Goal: Task Accomplishment & Management: Use online tool/utility

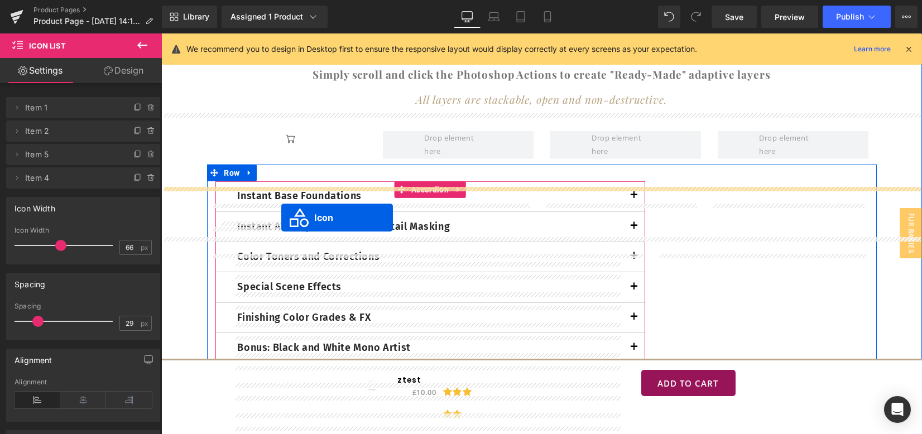
scroll to position [3092, 0]
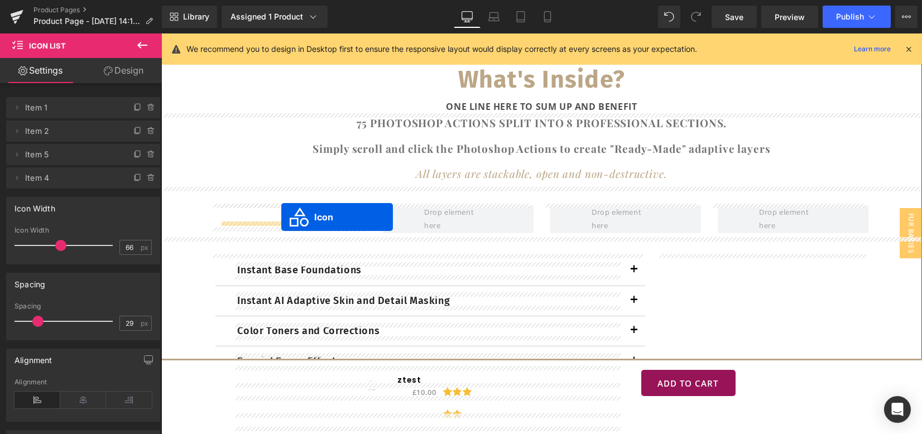
drag, startPoint x: 222, startPoint y: 164, endPoint x: 281, endPoint y: 217, distance: 80.3
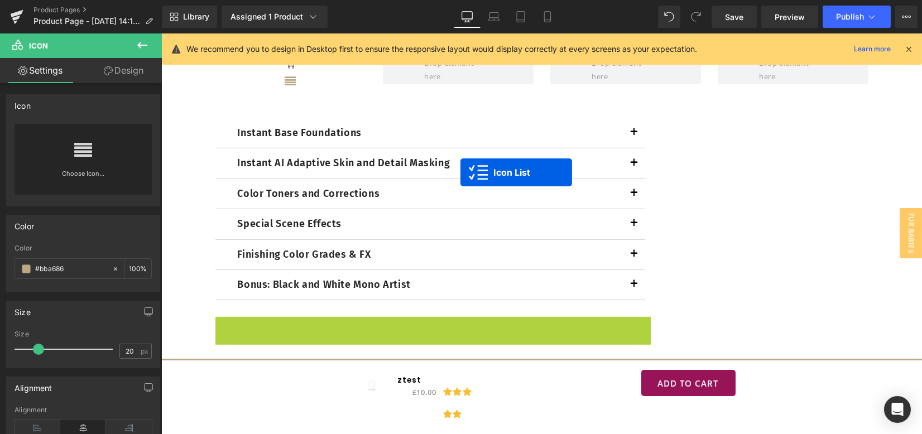
scroll to position [3166, 0]
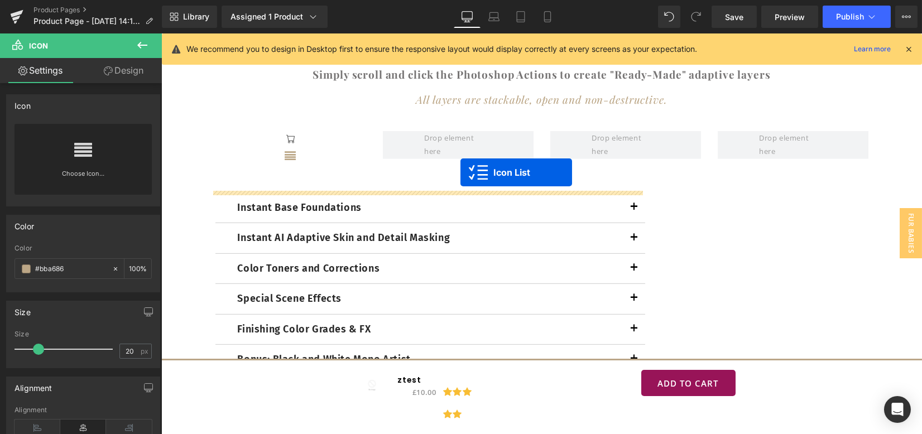
drag, startPoint x: 430, startPoint y: 174, endPoint x: 461, endPoint y: 172, distance: 30.2
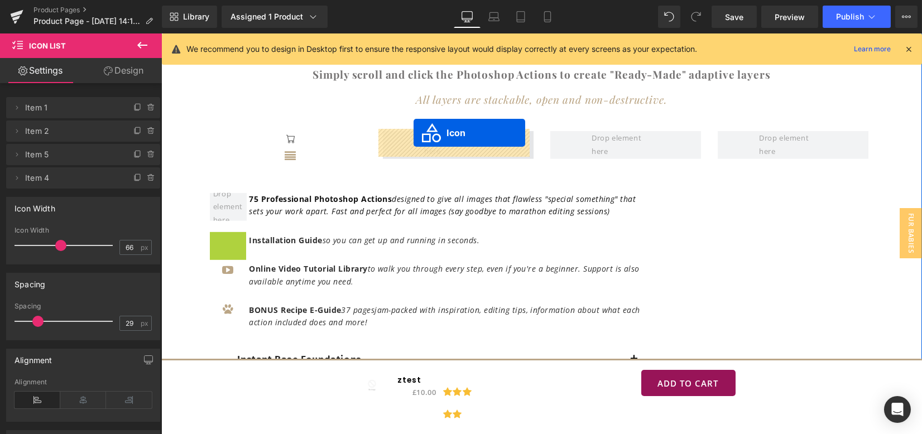
drag, startPoint x: 222, startPoint y: 238, endPoint x: 412, endPoint y: 133, distance: 217.4
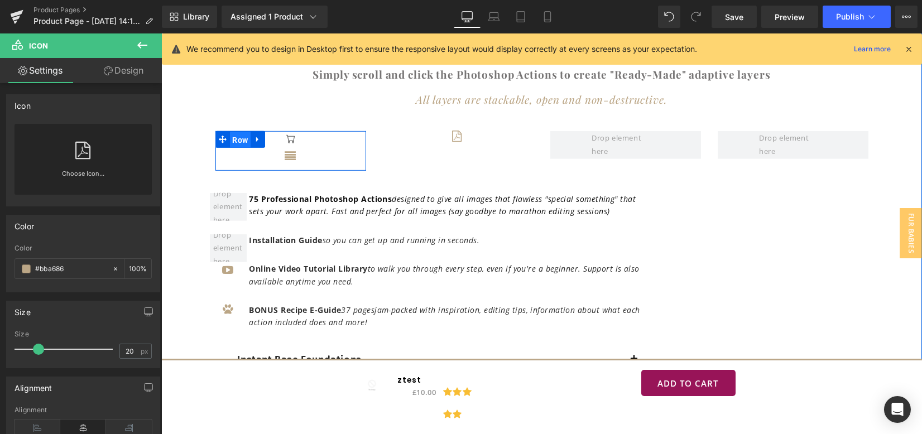
click at [239, 140] on span "Row" at bounding box center [240, 140] width 21 height 17
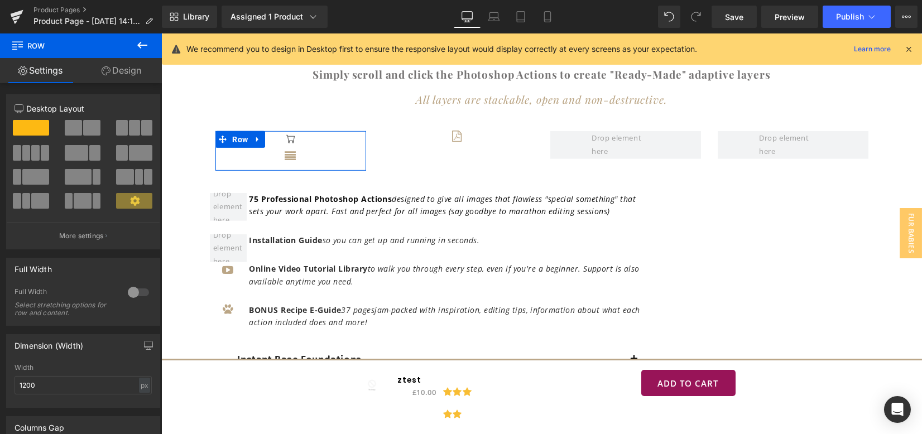
click at [138, 46] on icon at bounding box center [142, 45] width 13 height 13
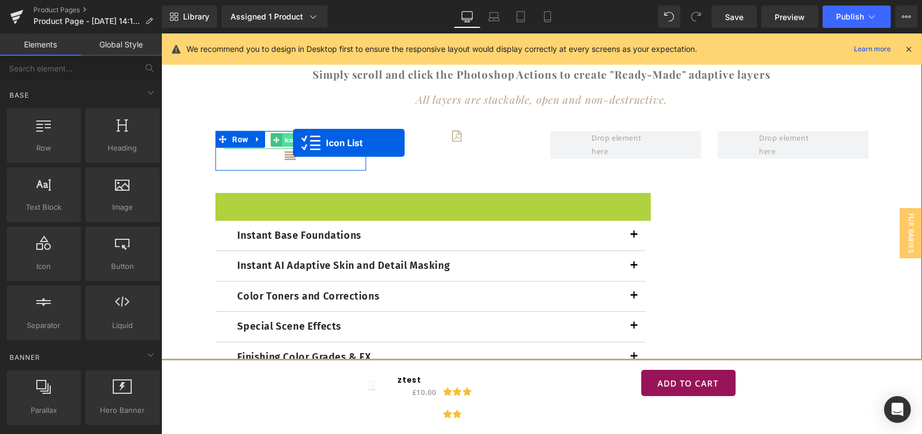
drag, startPoint x: 369, startPoint y: 170, endPoint x: 293, endPoint y: 143, distance: 80.7
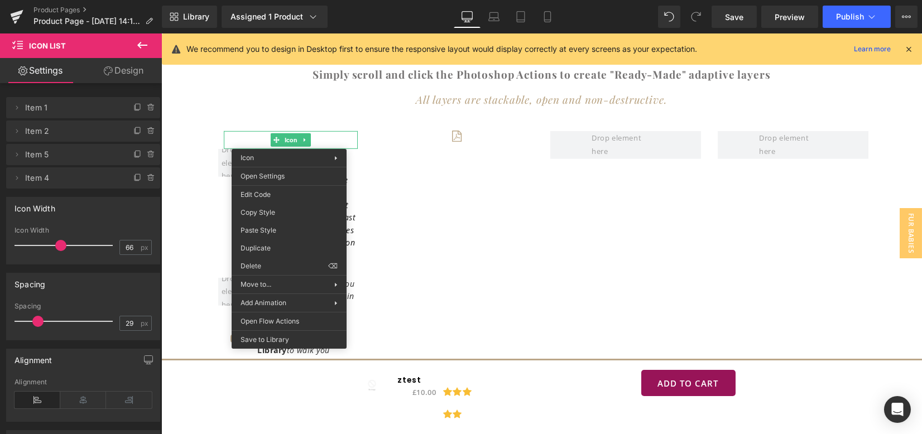
drag, startPoint x: 413, startPoint y: 297, endPoint x: 319, endPoint y: 125, distance: 195.9
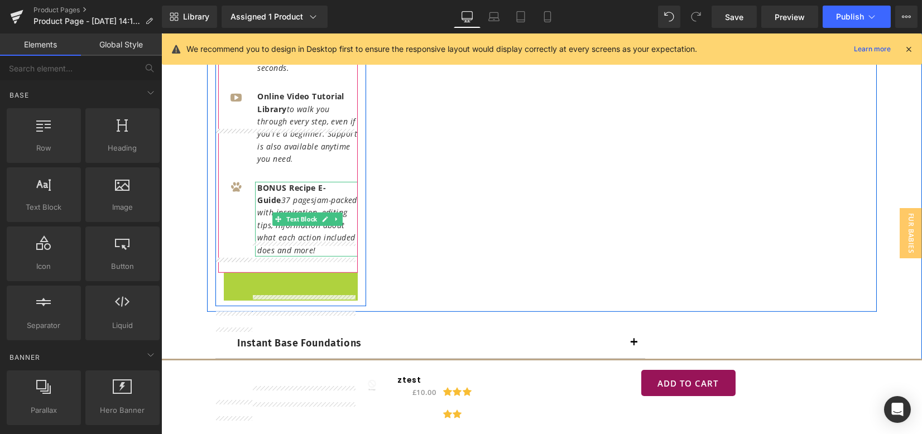
scroll to position [3092, 0]
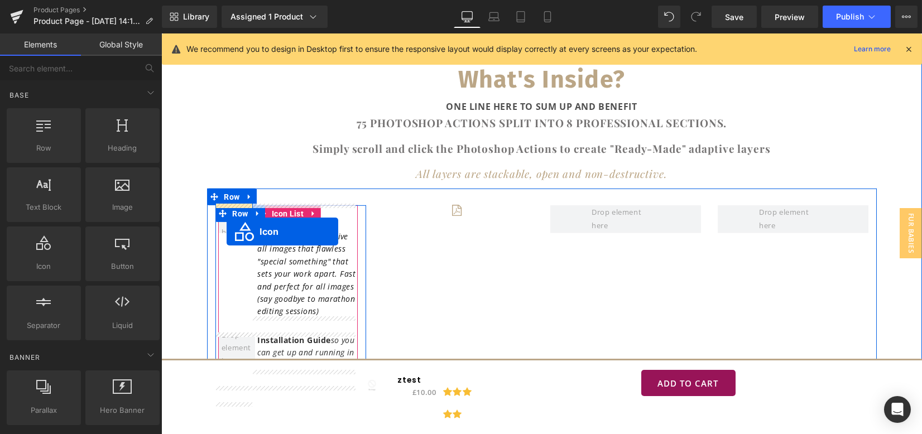
drag, startPoint x: 285, startPoint y: 278, endPoint x: 227, endPoint y: 228, distance: 77.2
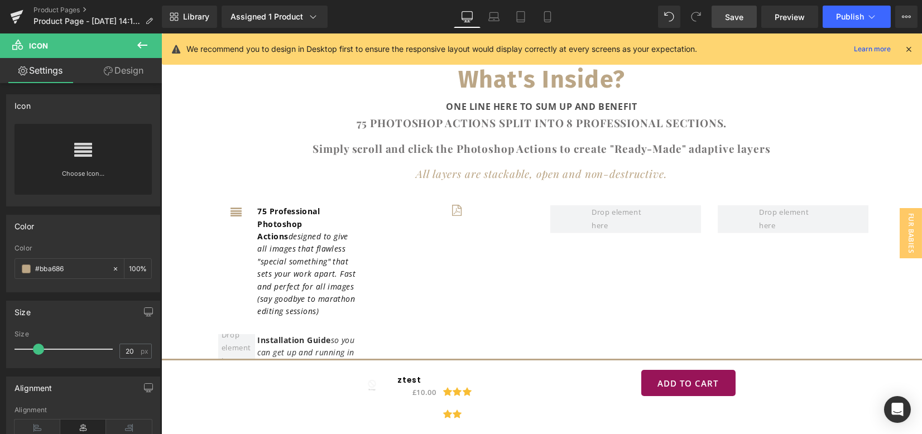
click at [739, 15] on span "Save" at bounding box center [734, 17] width 18 height 12
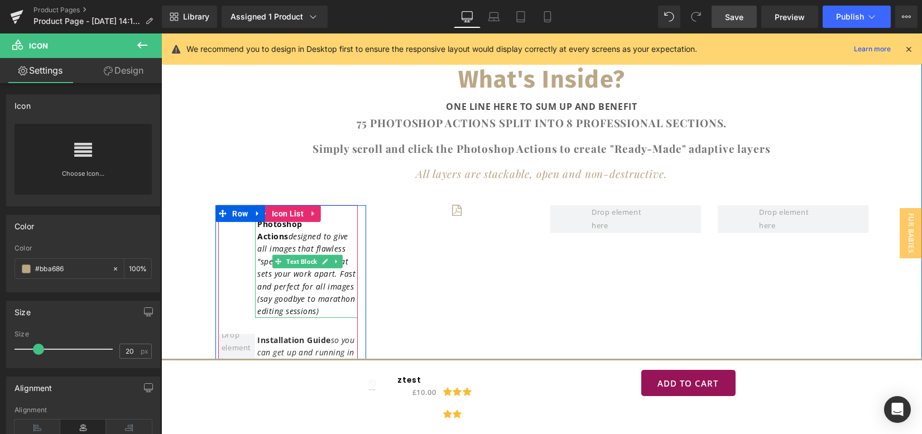
click at [283, 224] on strong "75 Professional Photoshop Actions" at bounding box center [289, 224] width 63 height 36
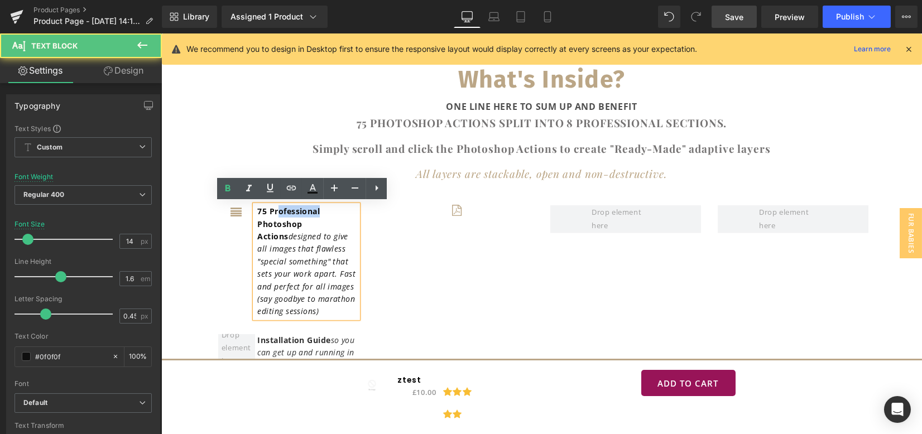
drag, startPoint x: 273, startPoint y: 210, endPoint x: 266, endPoint y: 210, distance: 7.3
click at [266, 210] on p "75 Professional Photoshop Actions d esigned to give all images that flawless "s…" at bounding box center [308, 261] width 100 height 113
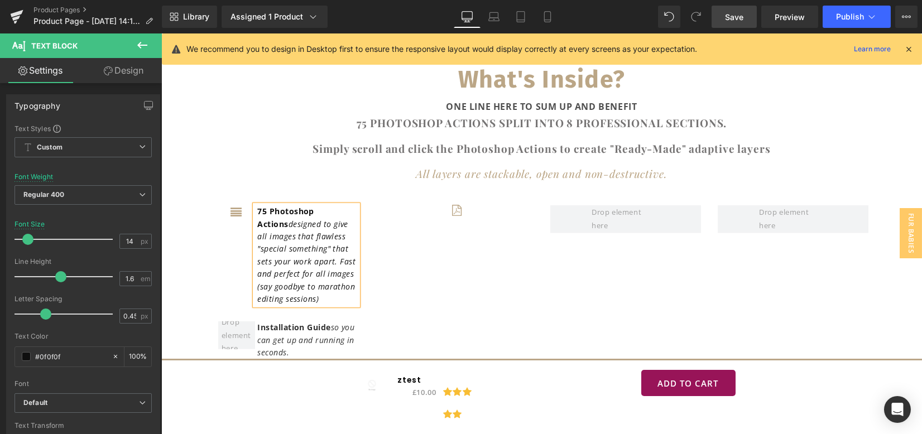
click at [266, 210] on strong "75 Photoshop Actions" at bounding box center [286, 217] width 56 height 23
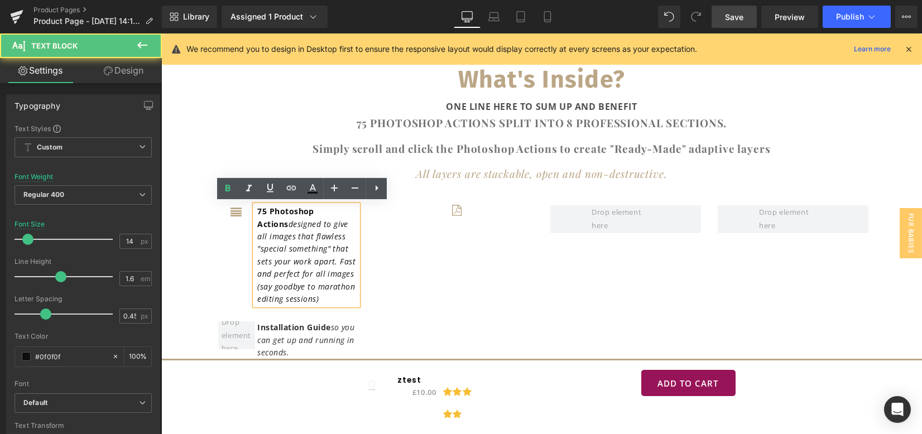
click at [390, 234] on div "Icon 75 Photoshop Actions d esigned to give all images that flawless "special s…" at bounding box center [542, 379] width 670 height 380
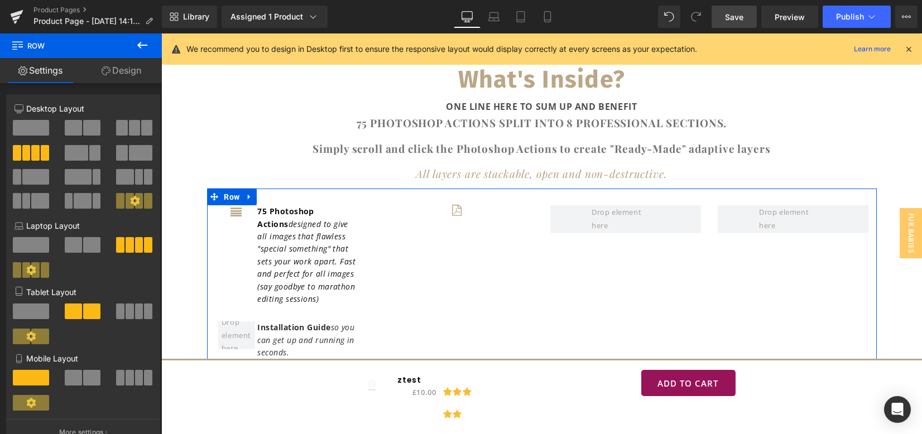
scroll to position [298, 0]
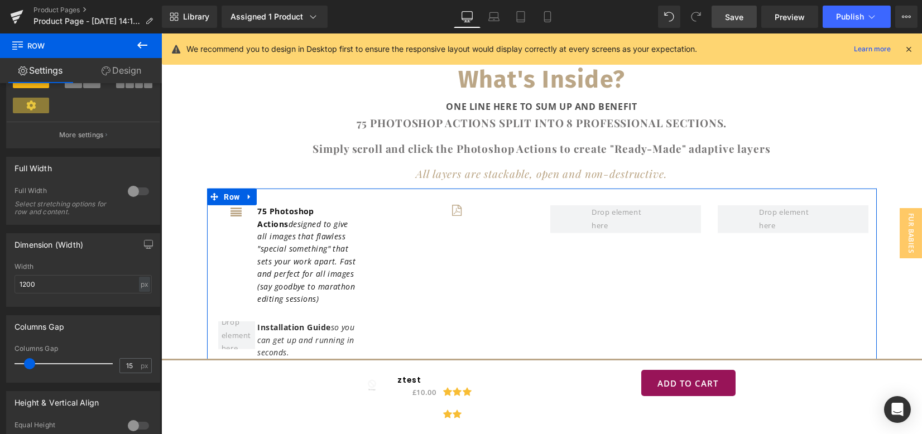
drag, startPoint x: 30, startPoint y: 363, endPoint x: 4, endPoint y: 360, distance: 25.9
click at [4, 360] on div "Columns Gap 15px Columns Gap 15 px" at bounding box center [83, 345] width 167 height 76
type input "0"
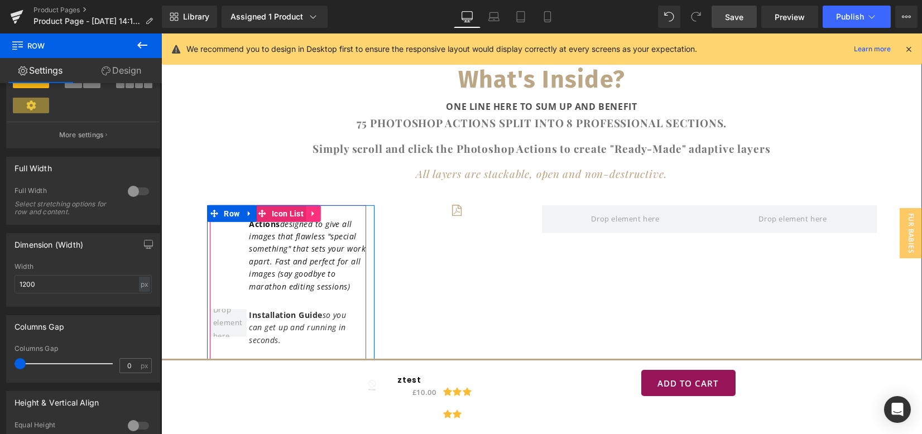
click at [306, 212] on link at bounding box center [313, 213] width 15 height 17
click at [349, 207] on p "75 Photoshop Actions d esigned to give all images that flawless "special someth…" at bounding box center [308, 249] width 117 height 88
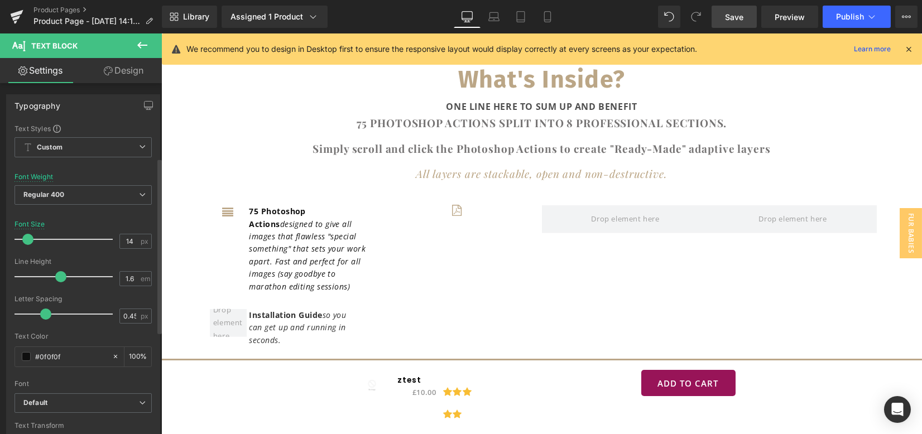
click at [75, 241] on div "Font Default Open Sans Poppins Playfair Display Roboto Cinzel Work Sans [GEOGRA…" at bounding box center [83, 259] width 137 height 270
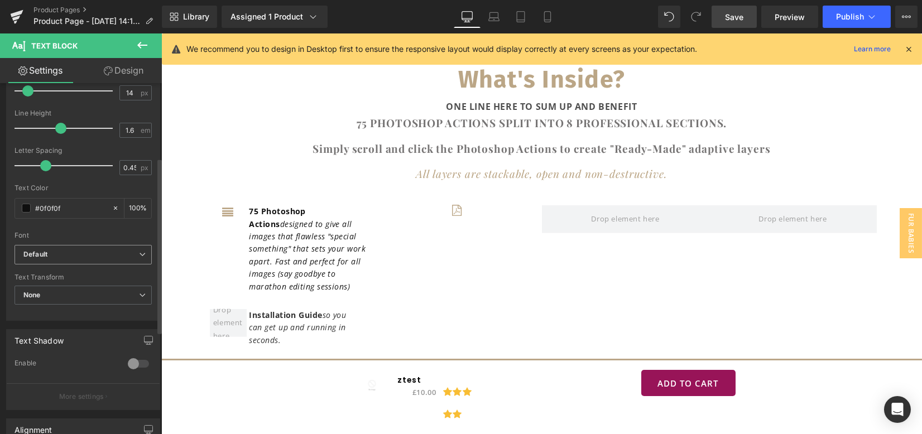
click at [69, 253] on b "Default" at bounding box center [81, 254] width 116 height 9
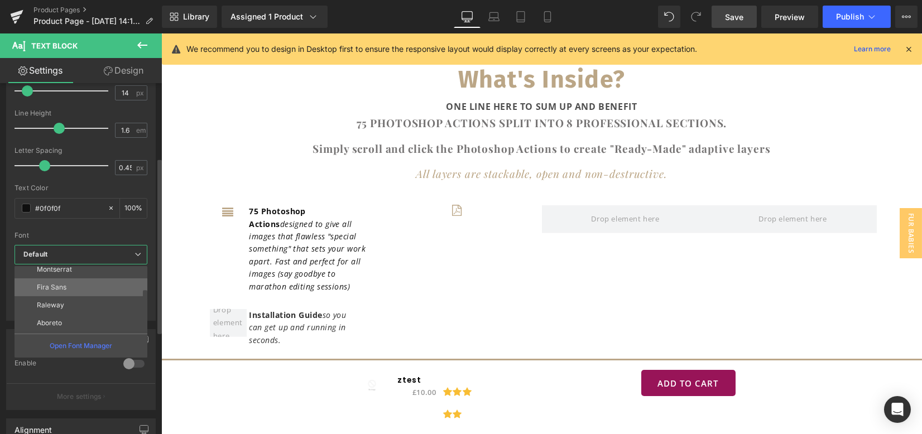
click at [84, 287] on li "Fira Sans" at bounding box center [84, 288] width 138 height 18
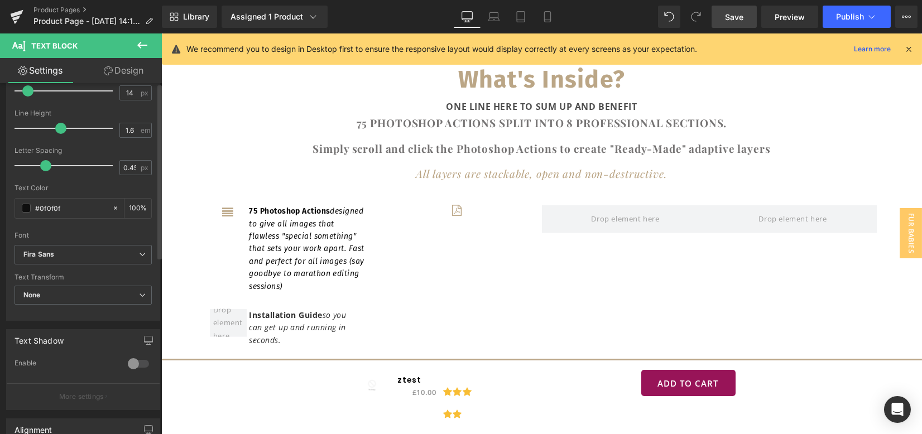
click at [63, 50] on b "Regular 400" at bounding box center [43, 46] width 41 height 8
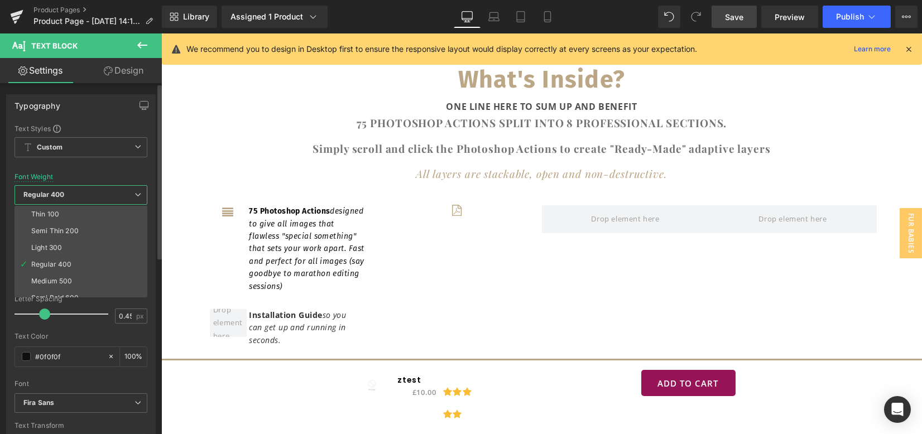
scroll to position [74, 0]
click at [71, 241] on div "Super Bold 800" at bounding box center [56, 241] width 50 height 8
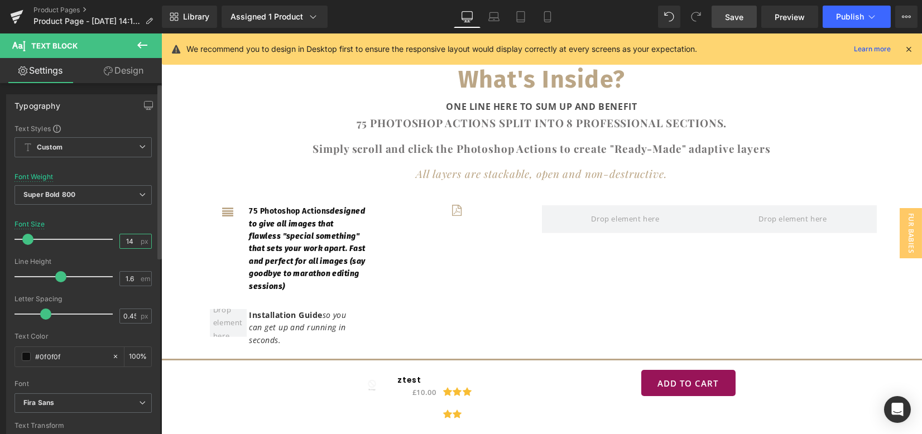
click at [128, 241] on input "14" at bounding box center [130, 241] width 20 height 14
type input "16"
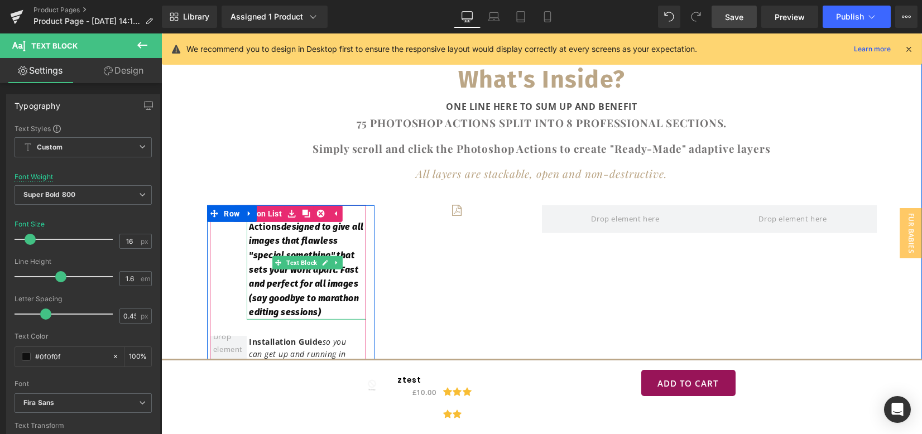
click at [268, 234] on icon "esigned to give all images that flawless "special something" that sets your wor…" at bounding box center [307, 270] width 114 height 97
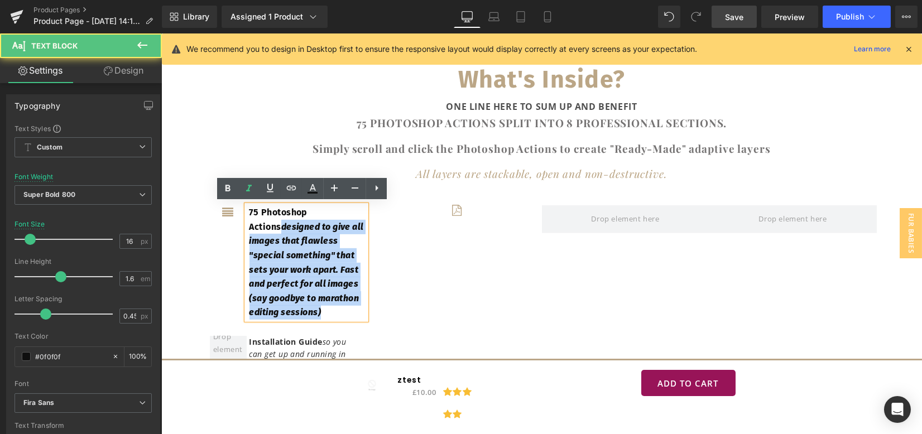
drag, startPoint x: 336, startPoint y: 295, endPoint x: 340, endPoint y: 311, distance: 16.7
click at [340, 311] on p "75 Photoshop Actions d esigned to give all images that flawless "special someth…" at bounding box center [308, 262] width 117 height 114
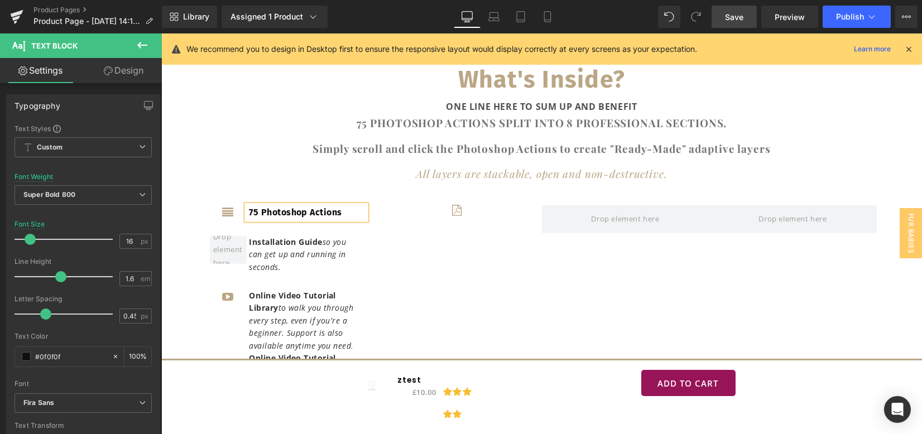
scroll to position [3365, 0]
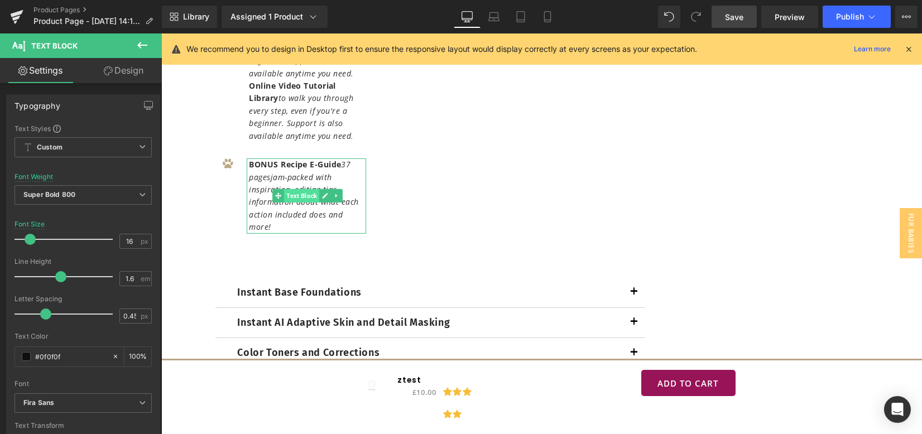
click at [284, 197] on span "Text Block" at bounding box center [301, 195] width 35 height 13
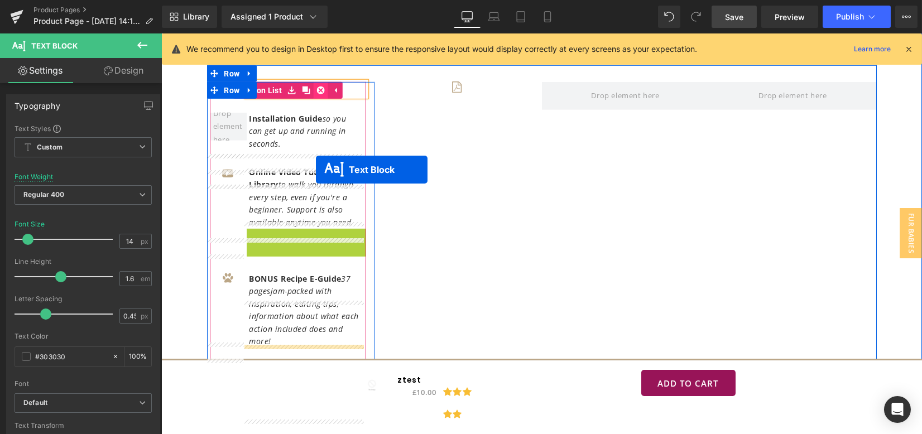
scroll to position [3141, 0]
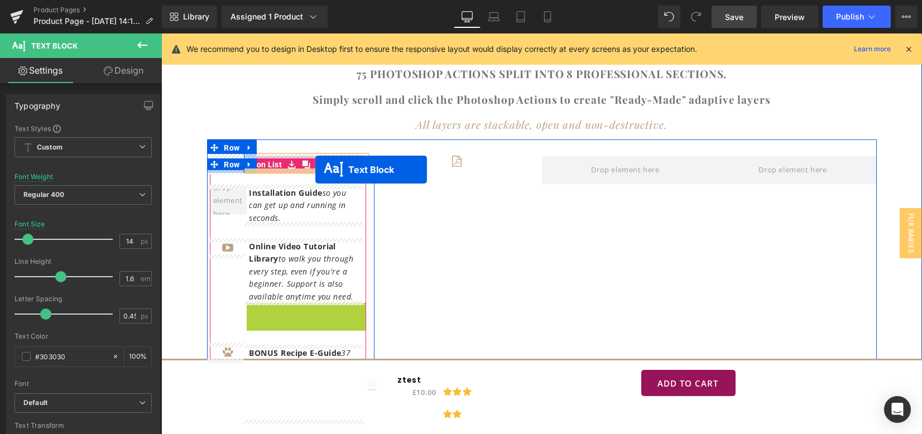
drag, startPoint x: 285, startPoint y: 110, endPoint x: 315, endPoint y: 170, distance: 66.9
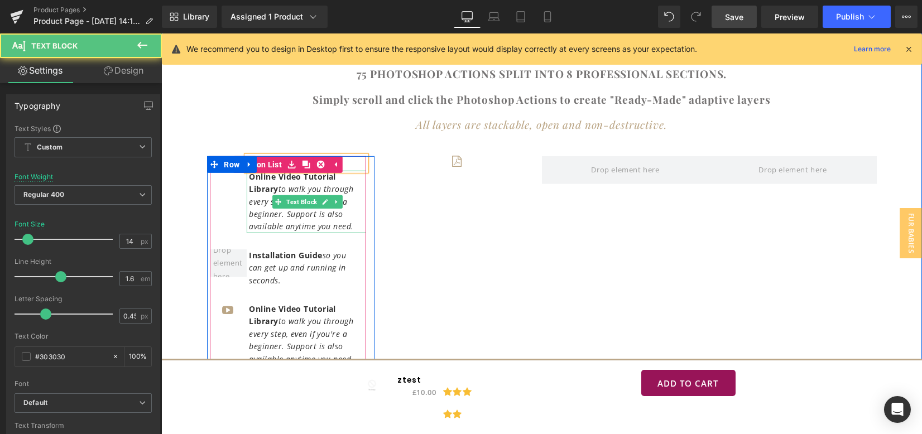
drag, startPoint x: 246, startPoint y: 175, endPoint x: 349, endPoint y: 228, distance: 115.8
click at [349, 228] on p "Online Video Tutorial Library to walk you through every step, even if you're a …" at bounding box center [308, 202] width 117 height 63
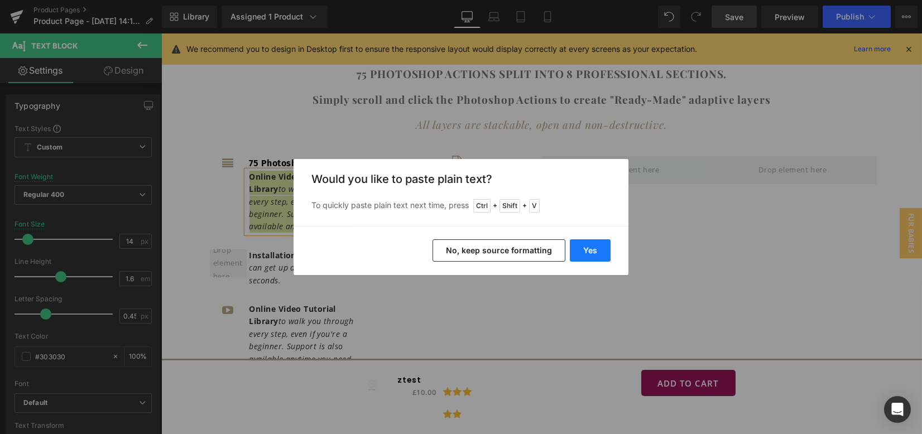
click at [586, 248] on button "Yes" at bounding box center [590, 250] width 41 height 22
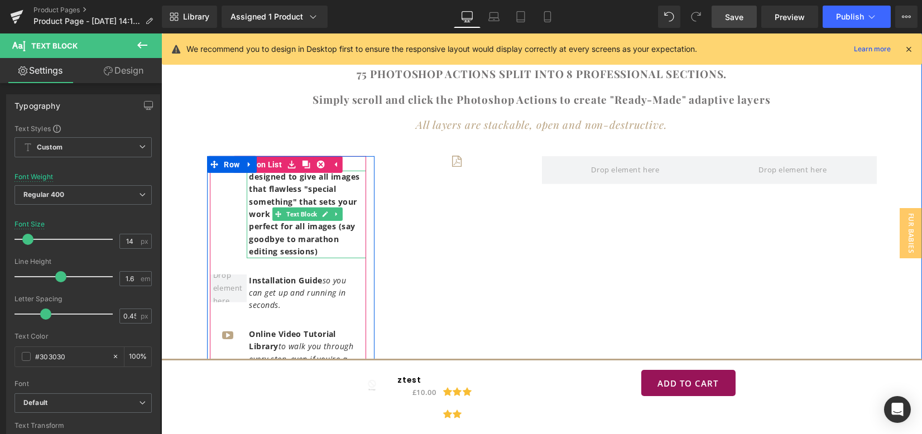
click at [270, 177] on span "designed to give all images that flawless "special something" that sets your wo…" at bounding box center [305, 213] width 111 height 85
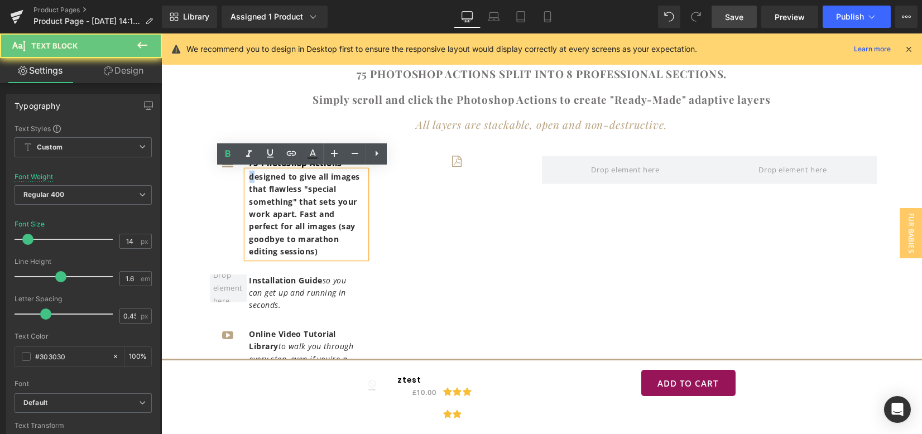
drag, startPoint x: 250, startPoint y: 177, endPoint x: 331, endPoint y: 249, distance: 108.8
click at [331, 249] on p "designed to give all images that flawless "special something" that sets your wo…" at bounding box center [308, 215] width 117 height 88
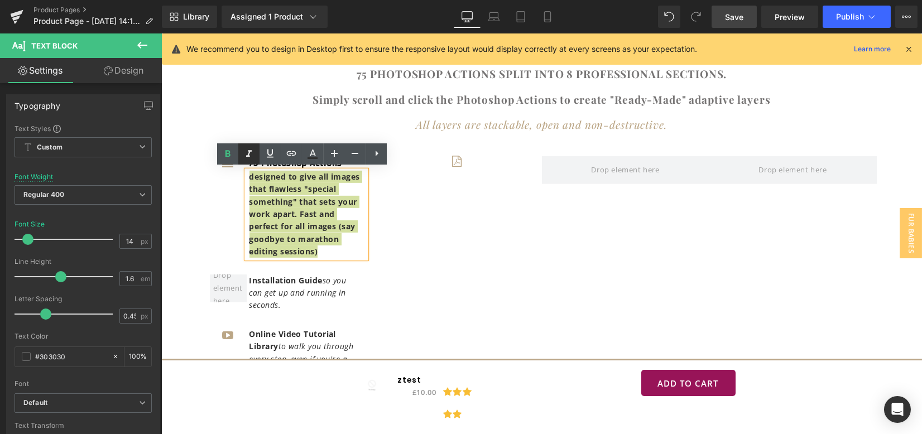
click at [228, 156] on icon at bounding box center [228, 153] width 5 height 7
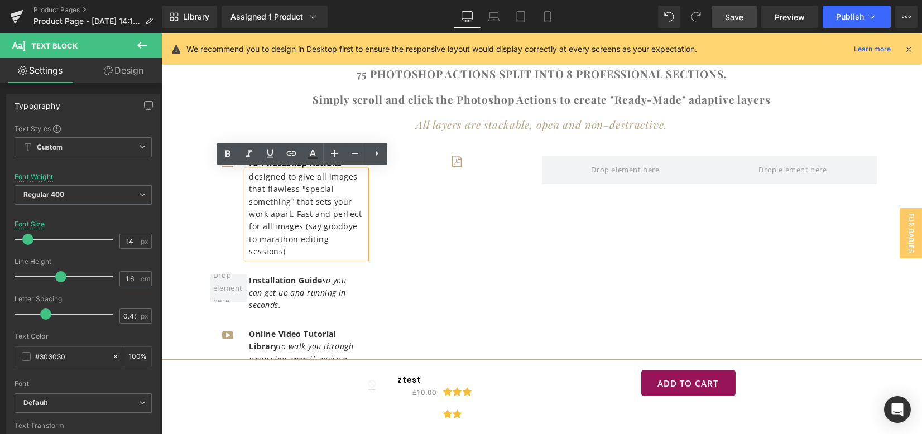
click at [295, 171] on p "designed to give all images that flawless "special something" that sets your wo…" at bounding box center [308, 215] width 117 height 88
drag, startPoint x: 241, startPoint y: 174, endPoint x: 207, endPoint y: 170, distance: 34.3
click at [210, 170] on li "Icon 75 Photoshop Actions Text Block designed to give all images that flawless …" at bounding box center [288, 207] width 156 height 102
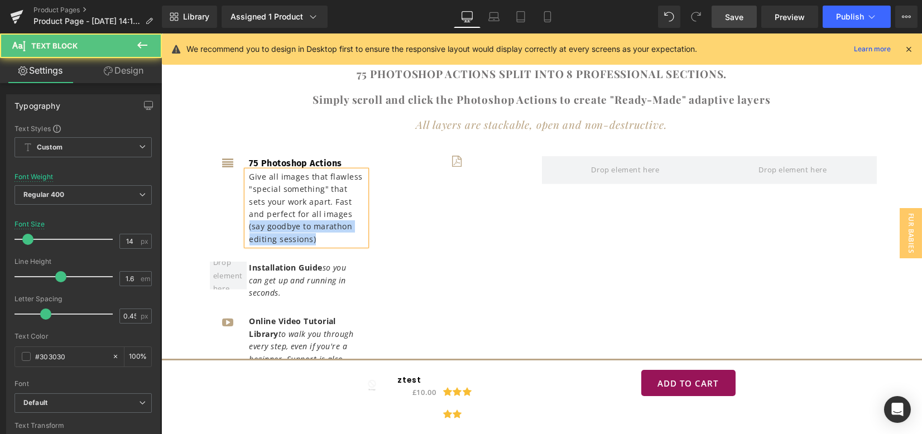
drag, startPoint x: 325, startPoint y: 215, endPoint x: 327, endPoint y: 245, distance: 29.6
click at [327, 245] on div "Give all images that flawless "special something" that sets your work apart. Fa…" at bounding box center [306, 208] width 119 height 75
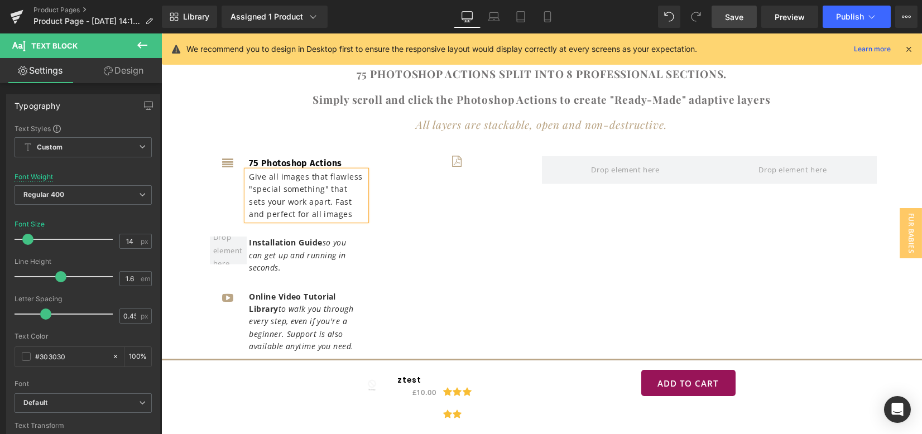
click at [250, 173] on p "Give all images that flawless "special something" that sets your work apart. Fa…" at bounding box center [308, 196] width 117 height 50
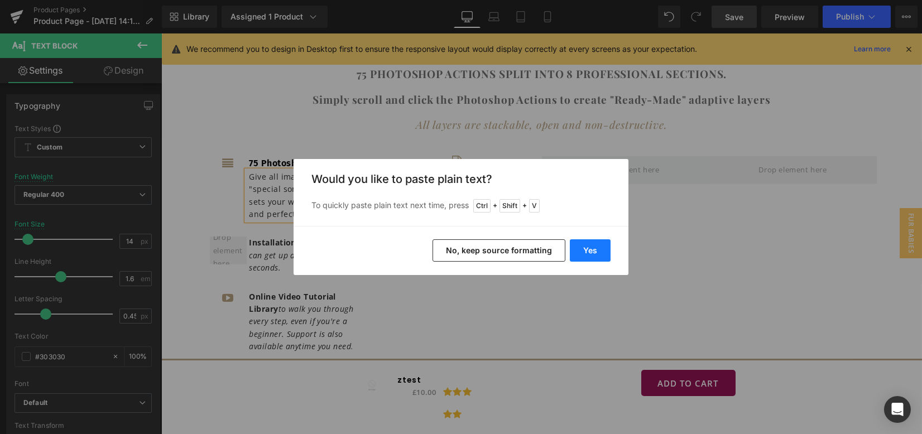
click at [584, 248] on button "Yes" at bounding box center [590, 250] width 41 height 22
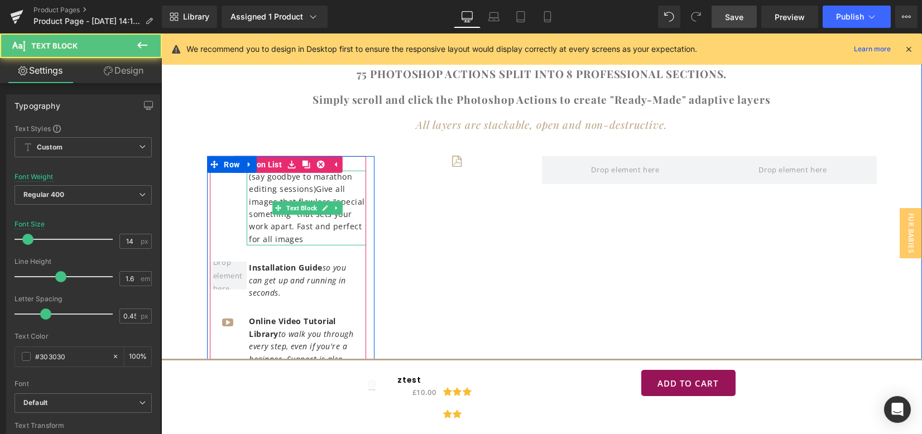
click at [310, 187] on p "(say goodbye to marathon editing sessions)Give all images that flawless "specia…" at bounding box center [308, 208] width 117 height 75
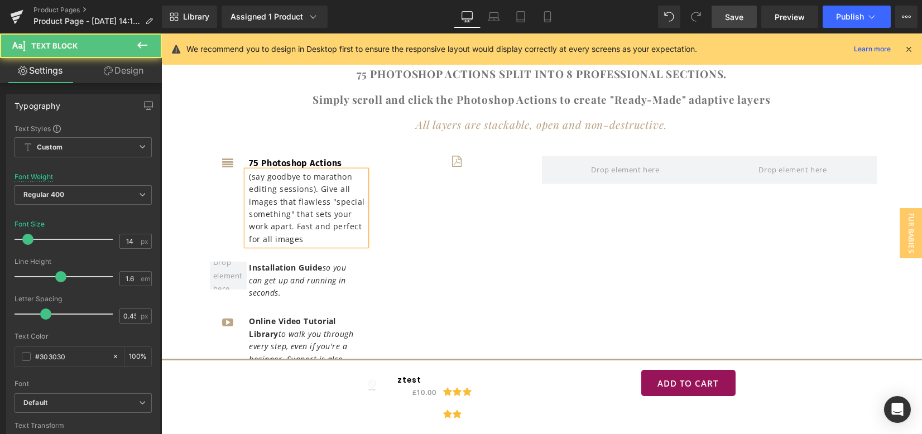
click at [247, 174] on div "(say goodbye to marathon editing sessions). Give all images that flawless "spec…" at bounding box center [306, 208] width 119 height 75
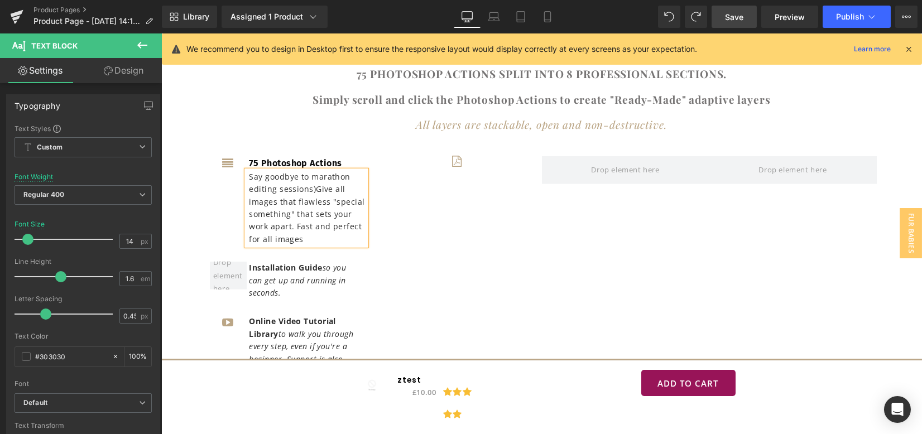
click at [309, 186] on p "Say goodbye to marathon editing sessions)Give all images that flawless "special…" at bounding box center [308, 208] width 117 height 75
click at [297, 241] on p "Say goodbye to marathon editing sessions. Give all images that flawless "specia…" at bounding box center [308, 208] width 117 height 75
click at [426, 266] on div "Icon 75 Photoshop Actions Text Block Say goodbye to marathon editing sessions. …" at bounding box center [542, 318] width 670 height 357
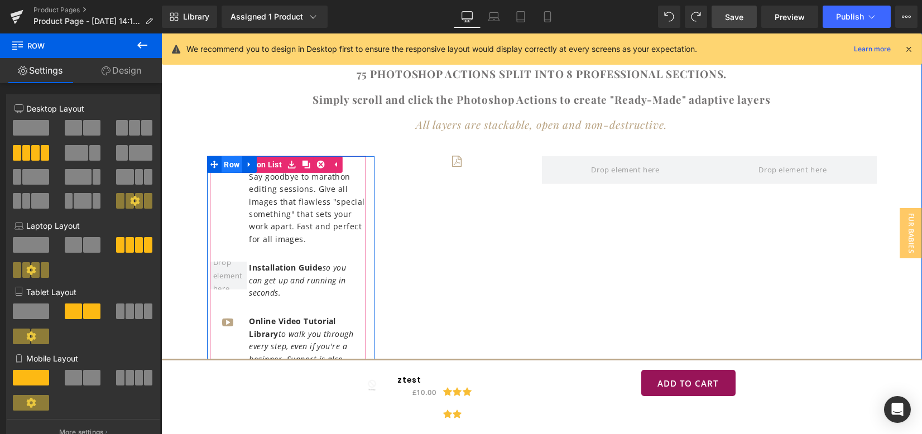
click at [231, 164] on span "Row" at bounding box center [232, 164] width 21 height 17
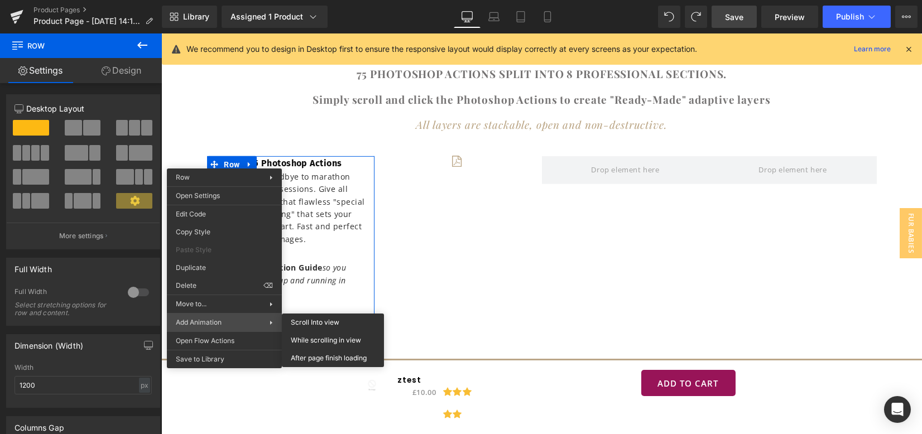
click at [224, 322] on span "Add Animation" at bounding box center [223, 323] width 94 height 10
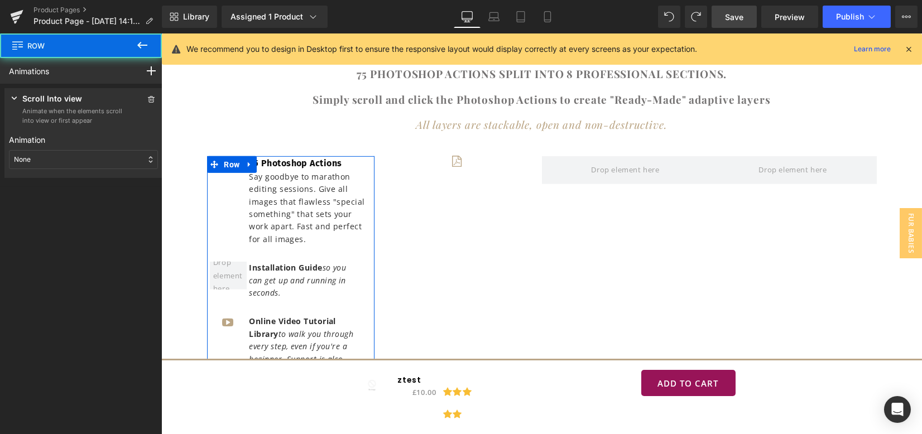
click at [138, 160] on div "None" at bounding box center [83, 159] width 149 height 19
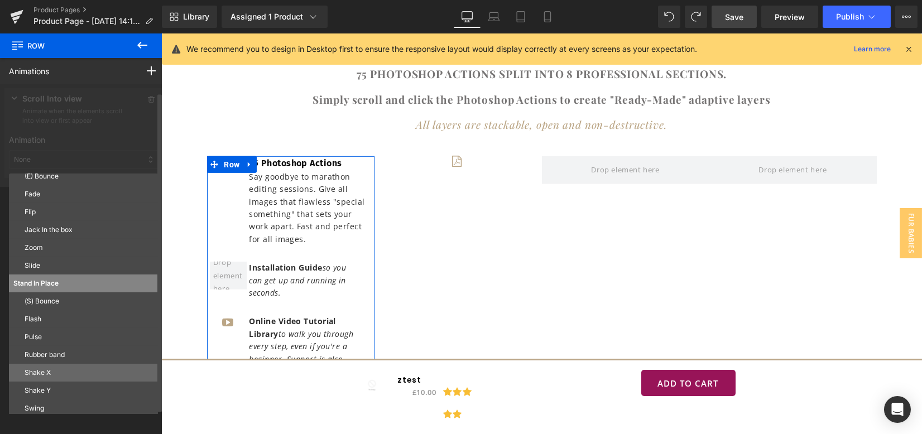
scroll to position [38, 0]
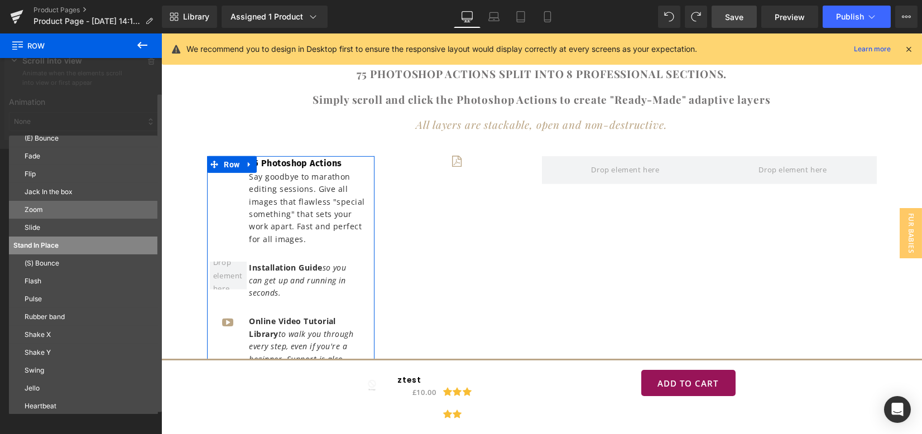
click at [45, 210] on p "Zoom" at bounding box center [89, 210] width 129 height 10
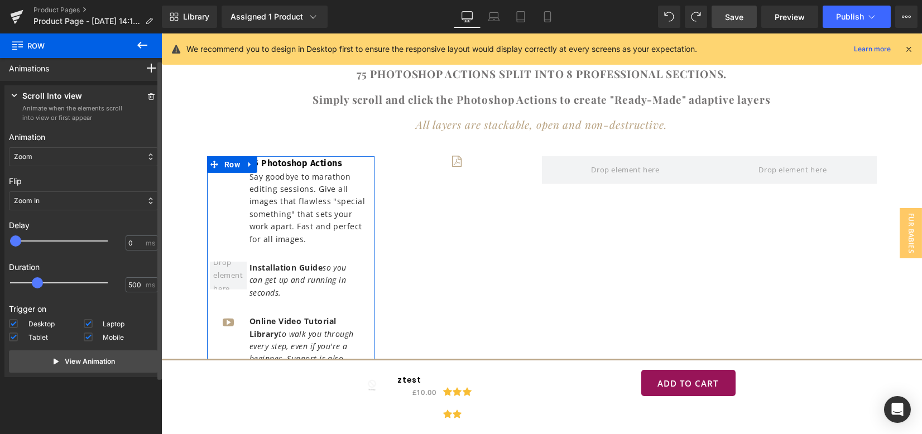
scroll to position [2, 0]
type input "300"
drag, startPoint x: 21, startPoint y: 242, endPoint x: 30, endPoint y: 242, distance: 8.9
click at [30, 242] on span at bounding box center [30, 241] width 11 height 11
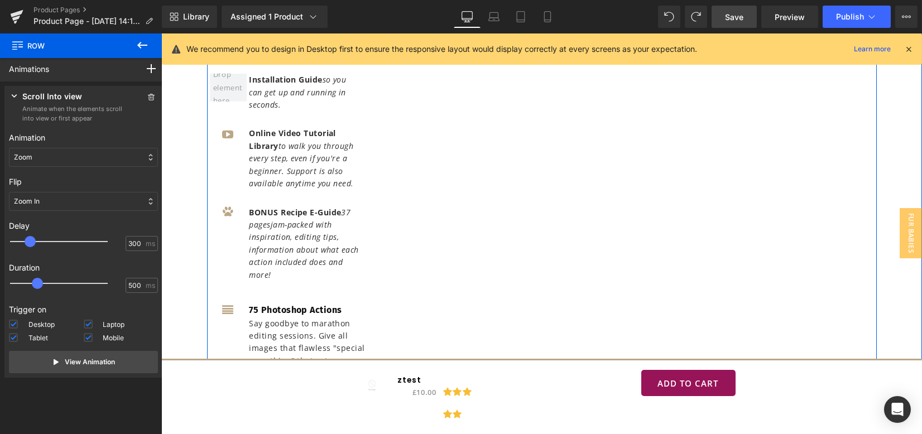
scroll to position [3180, 0]
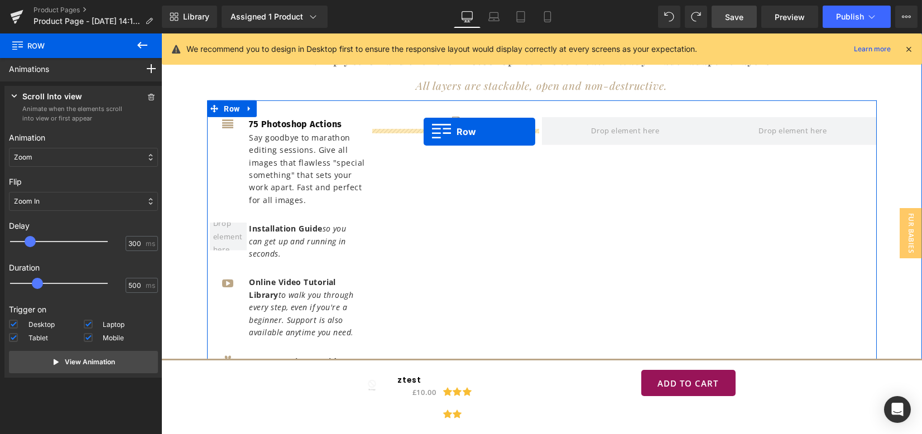
drag, startPoint x: 230, startPoint y: 162, endPoint x: 424, endPoint y: 132, distance: 196.0
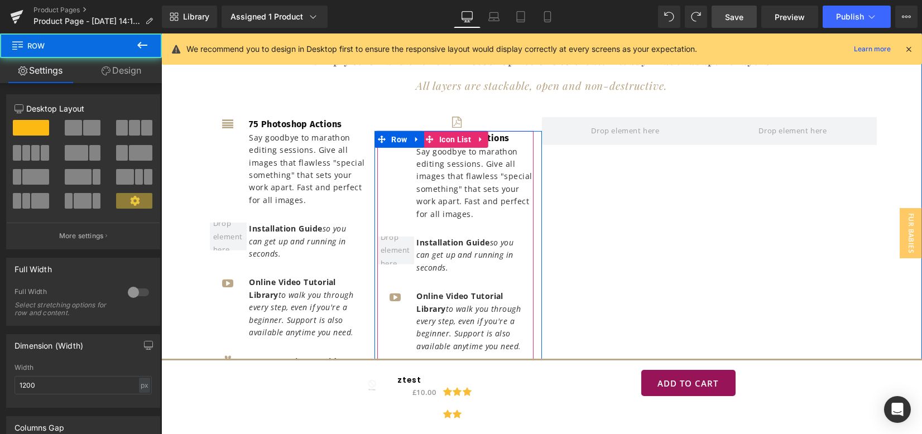
click at [420, 137] on link at bounding box center [417, 139] width 15 height 17
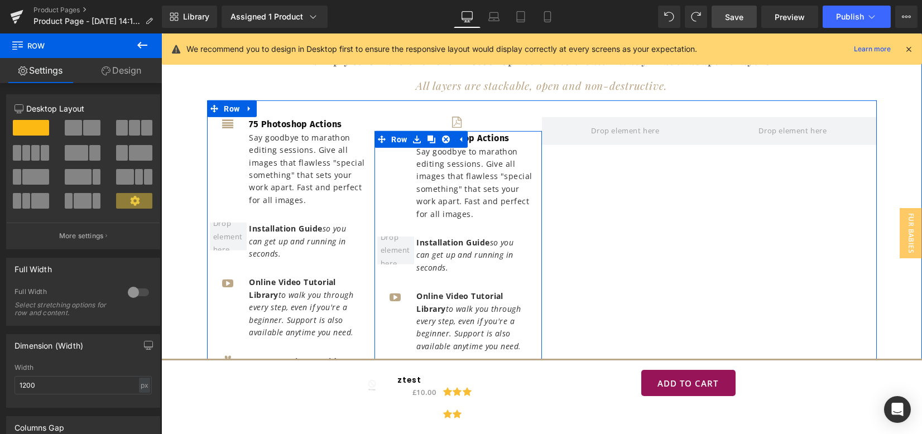
click at [481, 135] on div "Icon 75 Photoshop Actions Text Block Say goodbye to marathon editing sessions. …" at bounding box center [455, 295] width 156 height 329
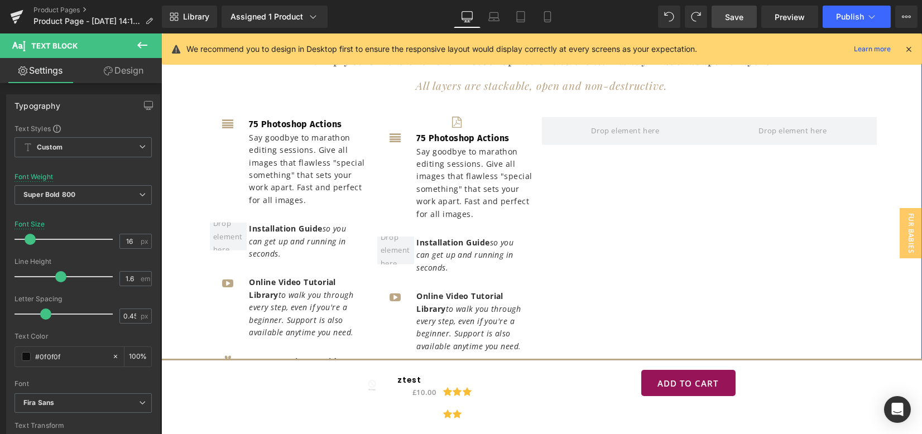
drag, startPoint x: 442, startPoint y: 132, endPoint x: 413, endPoint y: 129, distance: 29.7
click at [413, 129] on div "Icon Icon 75 Photoshop Actions Text Block Say goodbye to marathon editing sessi…" at bounding box center [458, 291] width 167 height 349
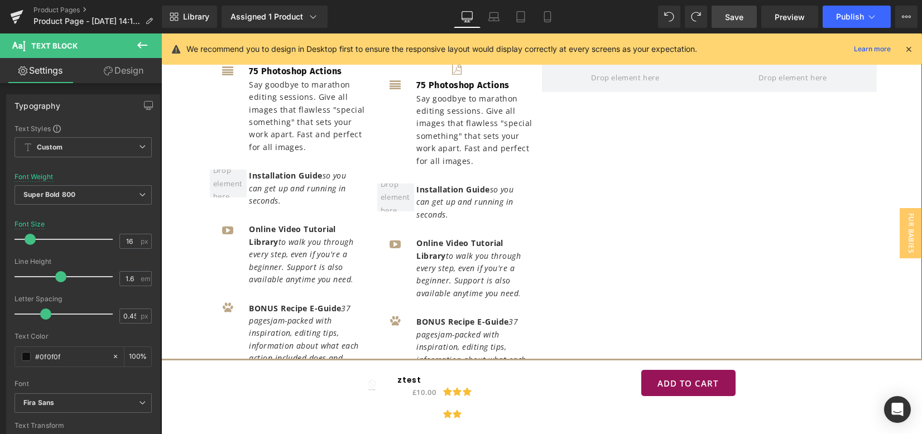
scroll to position [3085, 0]
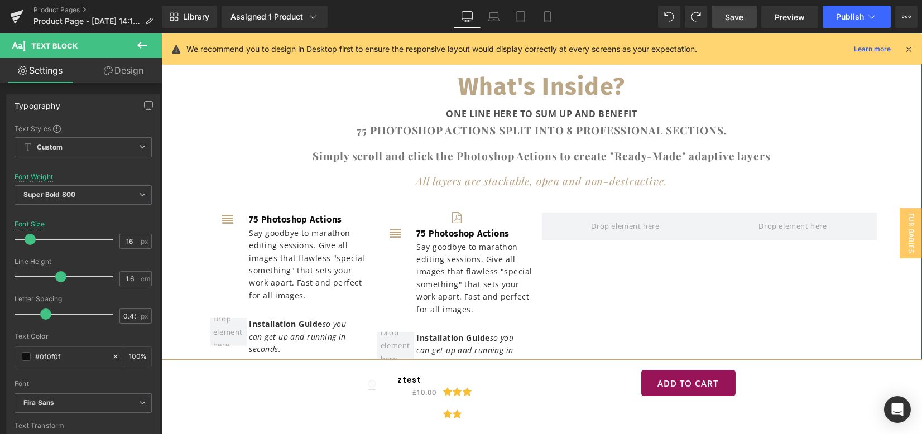
click at [505, 233] on div "75 Photoshop Actions Text Block" at bounding box center [473, 234] width 119 height 15
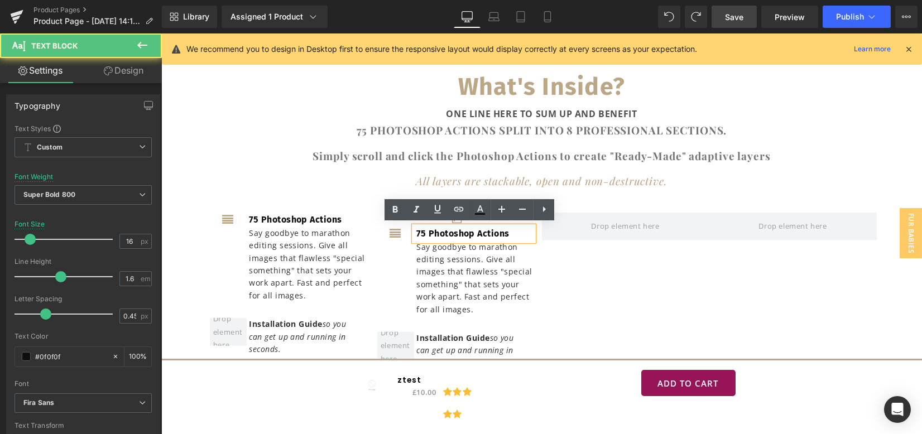
click at [505, 233] on strong "75 Photoshop Actions" at bounding box center [463, 233] width 93 height 11
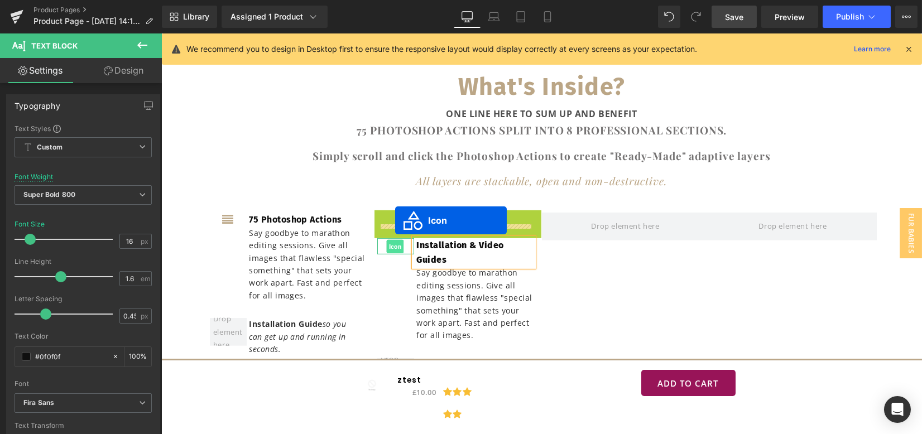
scroll to position [3097, 0]
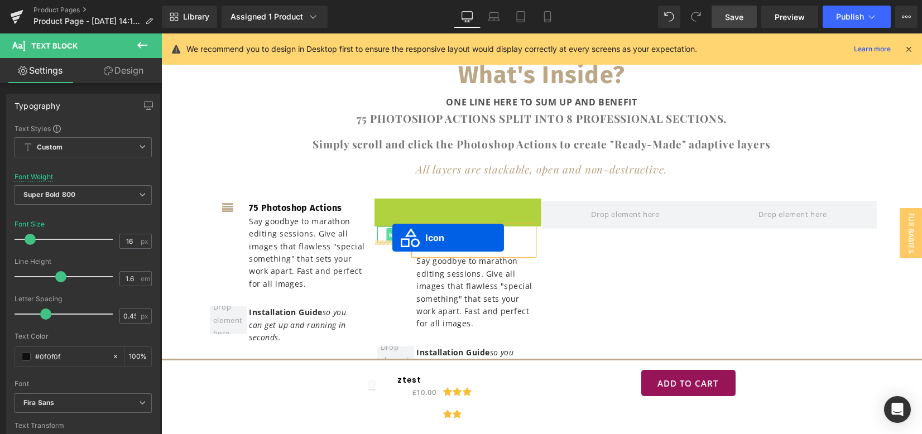
drag, startPoint x: 452, startPoint y: 217, endPoint x: 392, endPoint y: 238, distance: 63.2
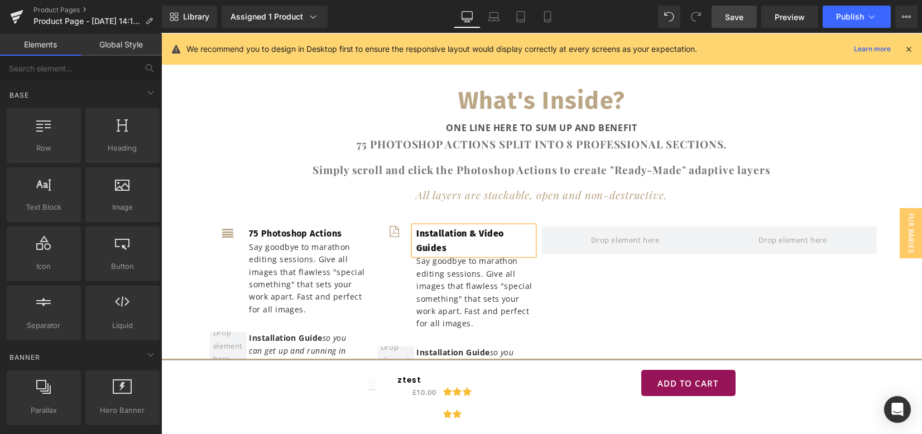
scroll to position [3145, 0]
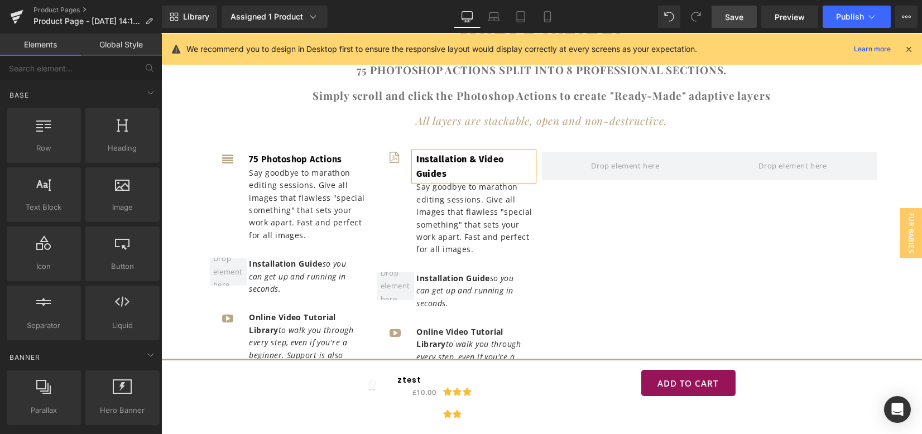
click at [438, 191] on p "Say goodbye to marathon editing sessions. Give all images that flawless "specia…" at bounding box center [475, 218] width 117 height 75
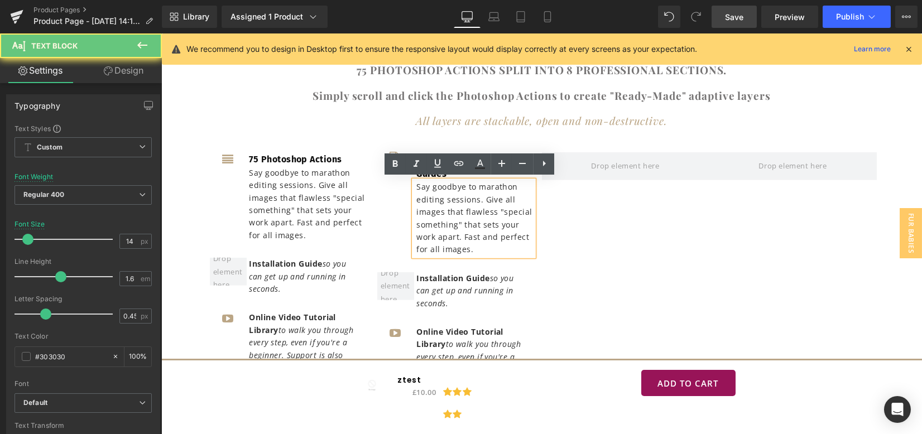
drag, startPoint x: 413, startPoint y: 187, endPoint x: 468, endPoint y: 245, distance: 79.4
click at [468, 244] on p "Say goodbye to marathon editing sessions. Give all images that flawless "specia…" at bounding box center [475, 218] width 117 height 75
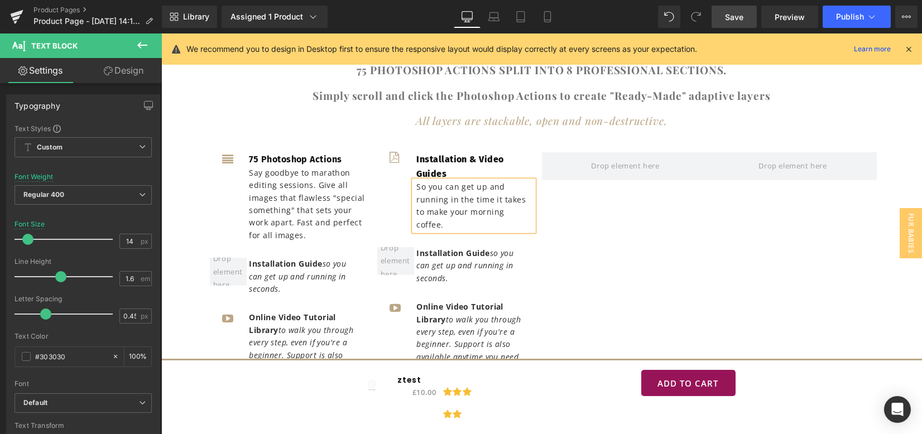
click at [453, 197] on p "So you can get up and running in the time it takes to make your morning coffee." at bounding box center [475, 206] width 117 height 50
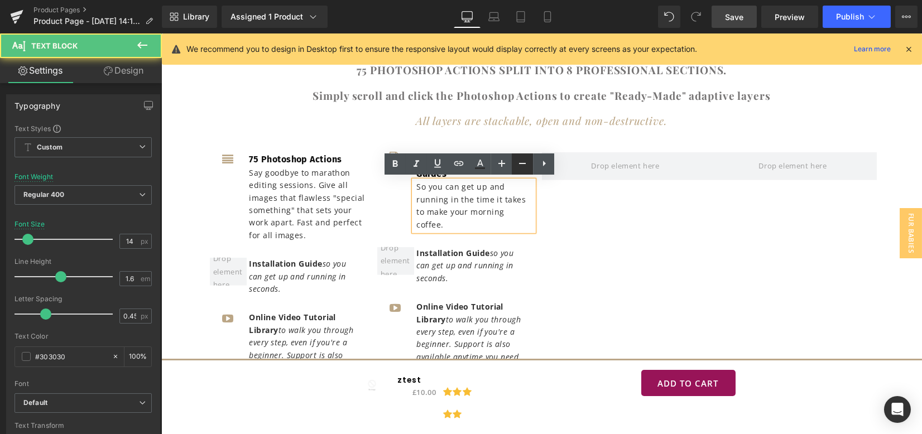
click at [524, 166] on icon at bounding box center [522, 163] width 13 height 13
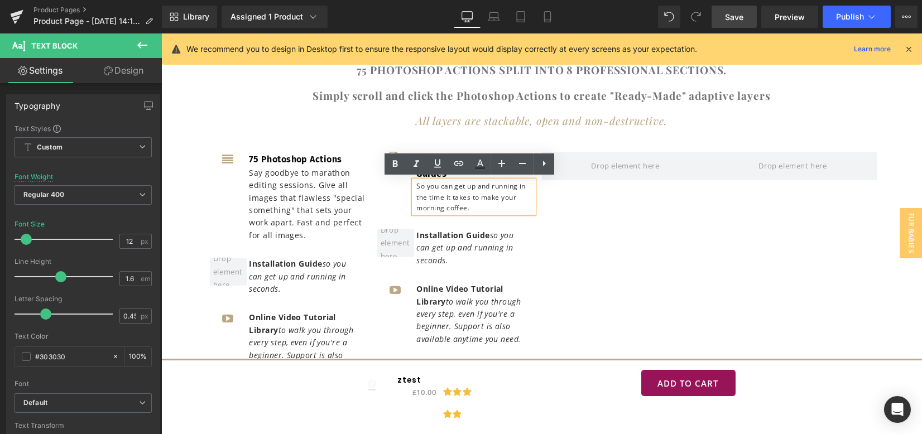
click at [329, 193] on p "Say goodbye to marathon editing sessions. Give all images that flawless "specia…" at bounding box center [308, 204] width 117 height 75
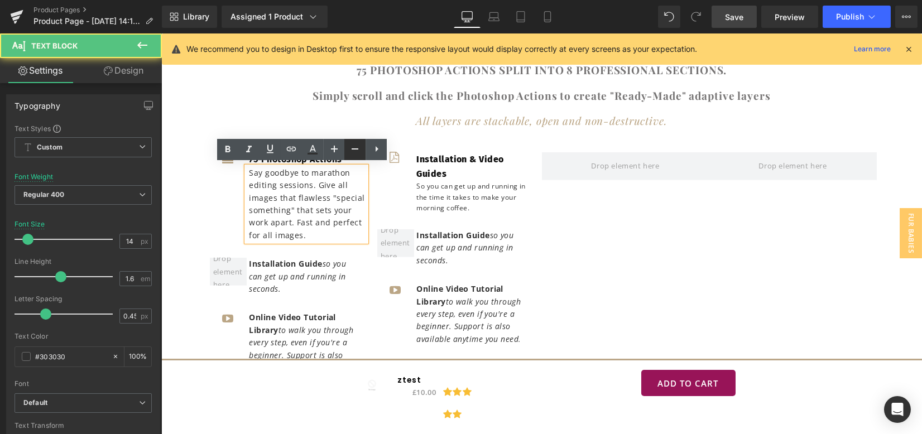
click at [354, 150] on icon at bounding box center [354, 148] width 13 height 13
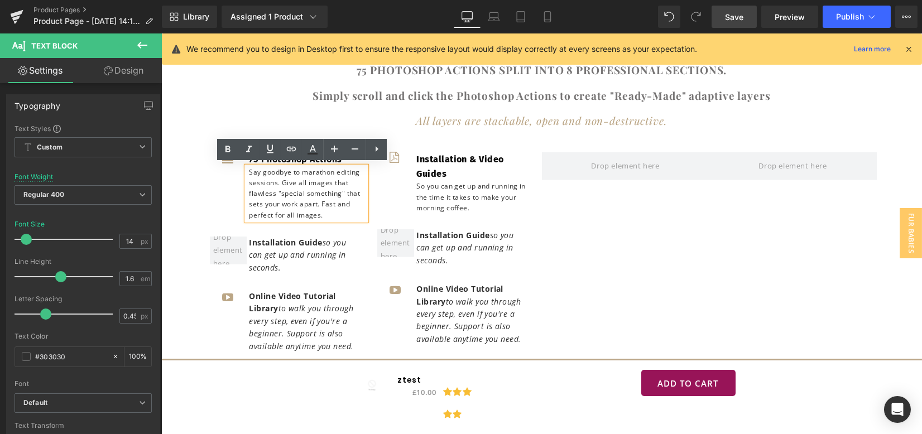
type input "12"
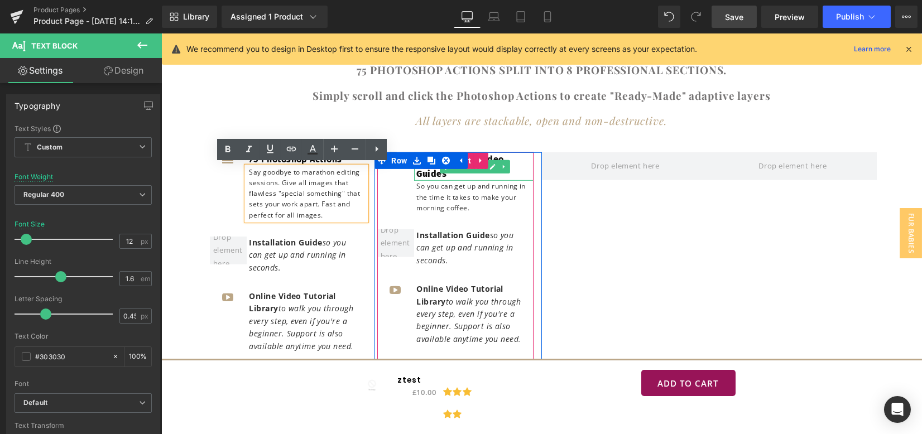
click at [509, 171] on p "Installation & Video Guides" at bounding box center [475, 166] width 117 height 28
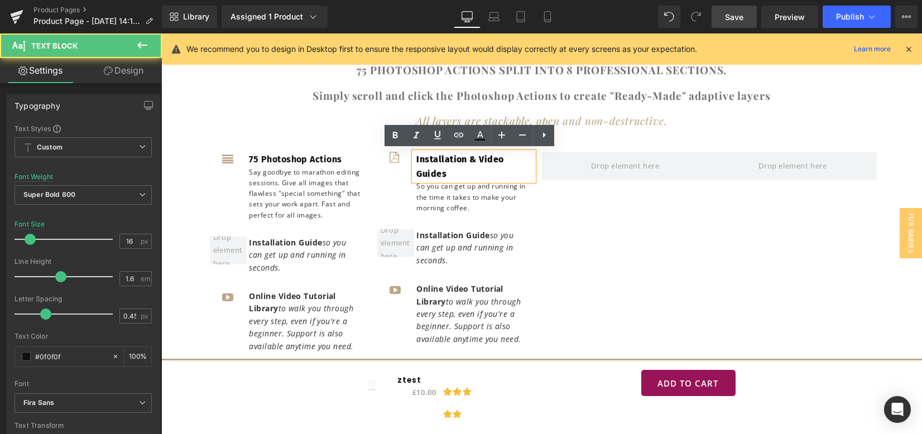
click at [551, 202] on div "Icon 75 Photoshop Actions Text Block Say goodbye to marathon editing sessions. …" at bounding box center [542, 304] width 670 height 336
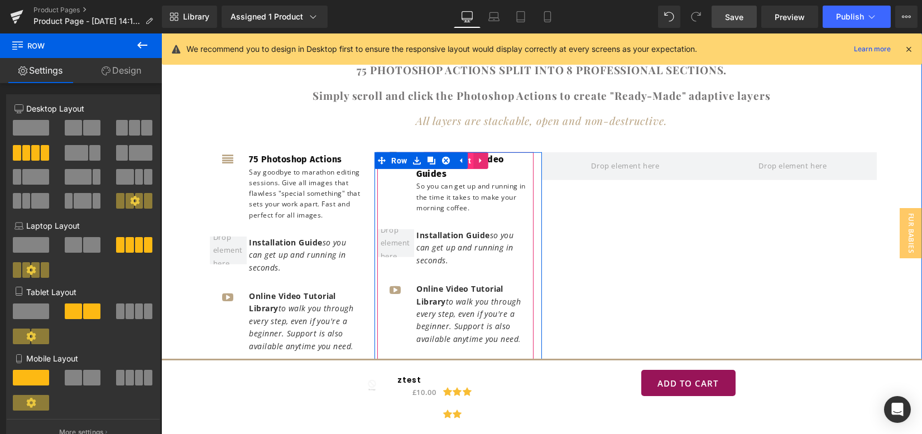
click at [468, 160] on span "Icon List" at bounding box center [455, 160] width 37 height 17
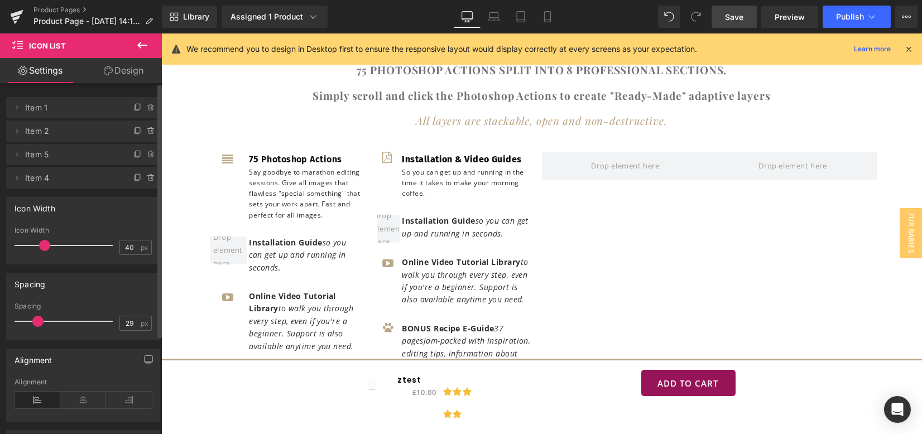
type input "39"
drag, startPoint x: 60, startPoint y: 246, endPoint x: 44, endPoint y: 247, distance: 16.3
click at [44, 247] on span at bounding box center [44, 245] width 11 height 11
click at [380, 159] on div "Icon Installation & Video Guides Text Block So you can get up and running in th…" at bounding box center [458, 279] width 167 height 255
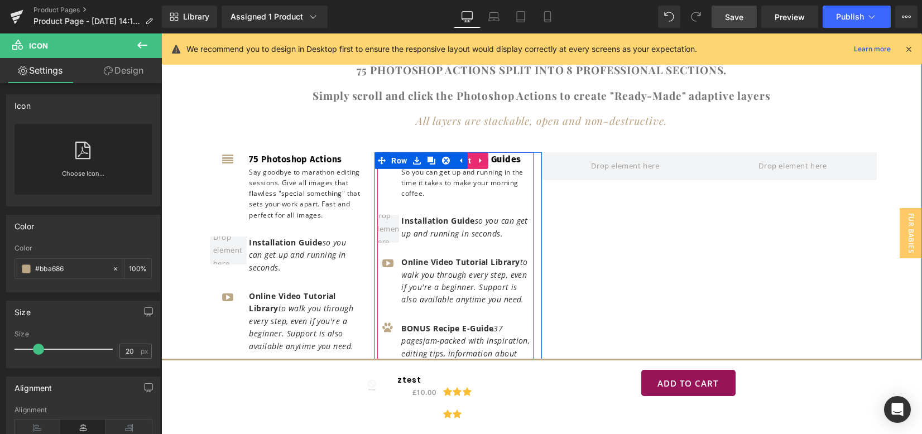
click at [381, 169] on div "Installation & Video Guides Text Block So you can get up and running in the tim…" at bounding box center [455, 175] width 156 height 46
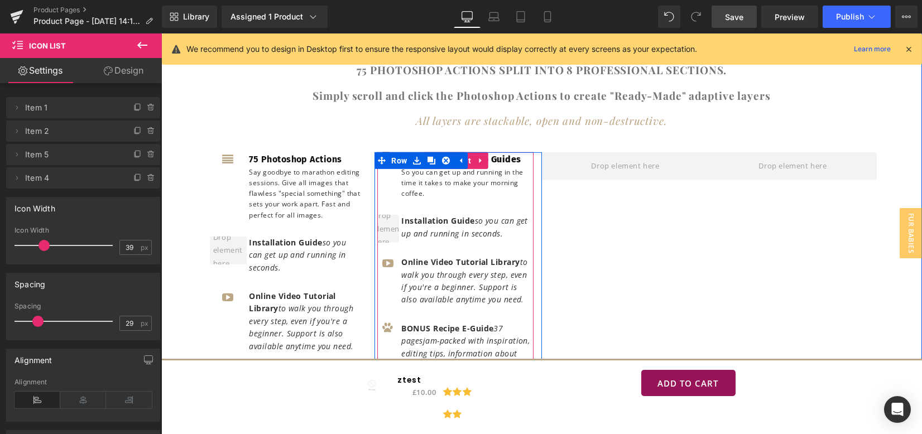
click at [378, 167] on div "Installation & Video Guides Text Block So you can get up and running in the tim…" at bounding box center [455, 175] width 156 height 46
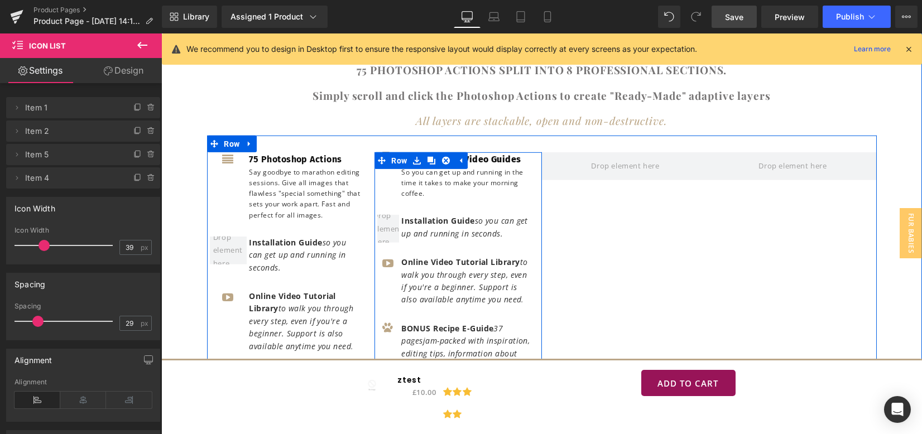
click at [378, 167] on div "Installation & Video Guides Text Block So you can get up and running in the tim…" at bounding box center [455, 175] width 156 height 46
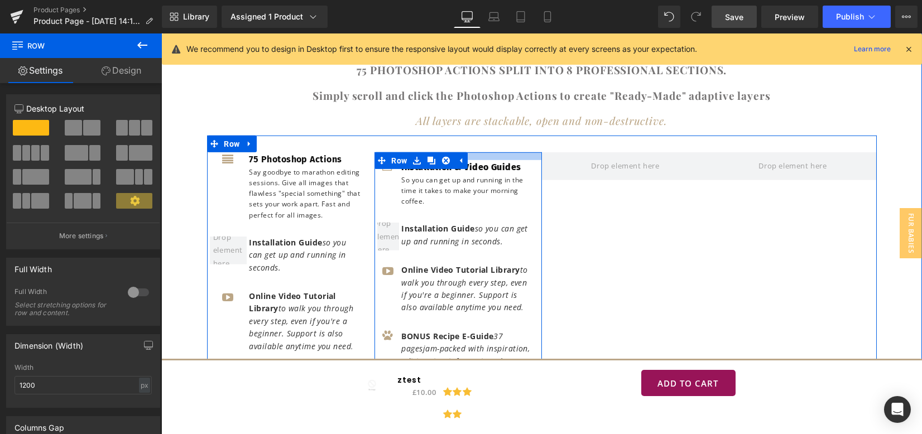
drag, startPoint x: 510, startPoint y: 151, endPoint x: 508, endPoint y: 159, distance: 8.0
click at [508, 159] on div "Icon Installation & Video Guides Text Block So you can get up and running in th…" at bounding box center [458, 283] width 167 height 262
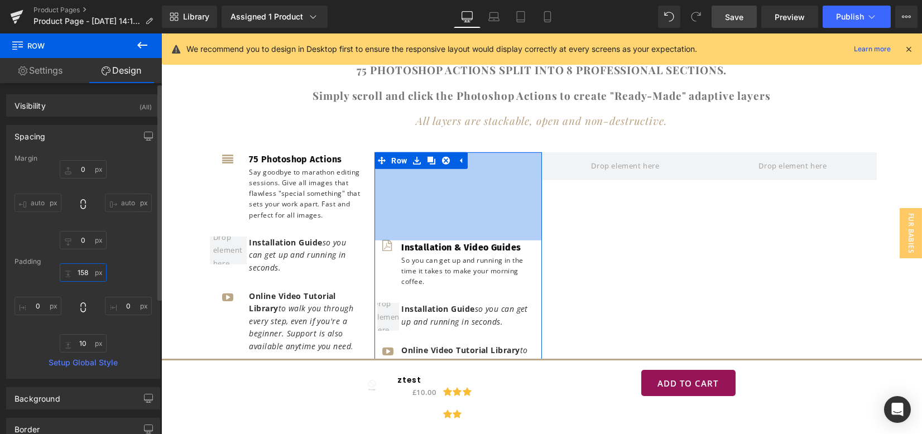
click at [68, 272] on input "158" at bounding box center [83, 272] width 47 height 18
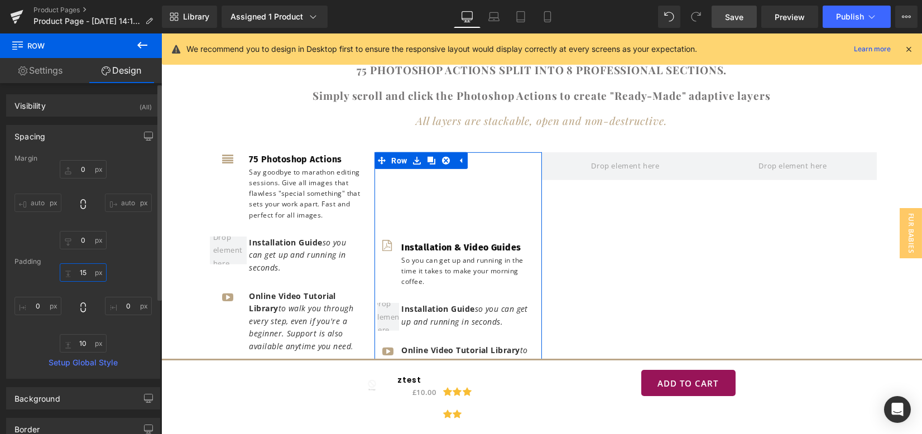
type input "15"
click at [86, 260] on div "Padding" at bounding box center [83, 262] width 137 height 8
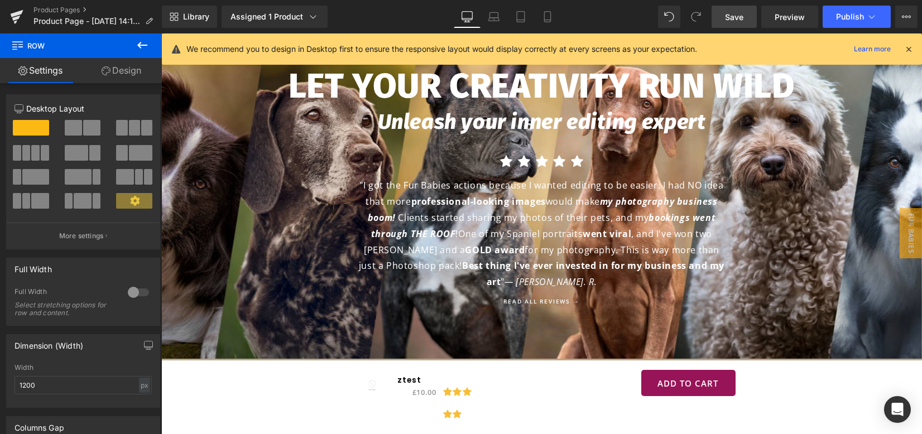
scroll to position [5081, 0]
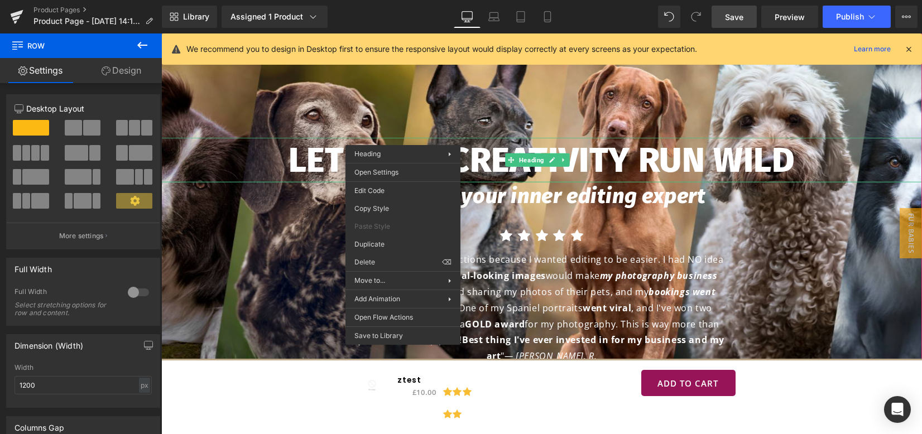
drag, startPoint x: 545, startPoint y: 298, endPoint x: 384, endPoint y: 265, distance: 164.7
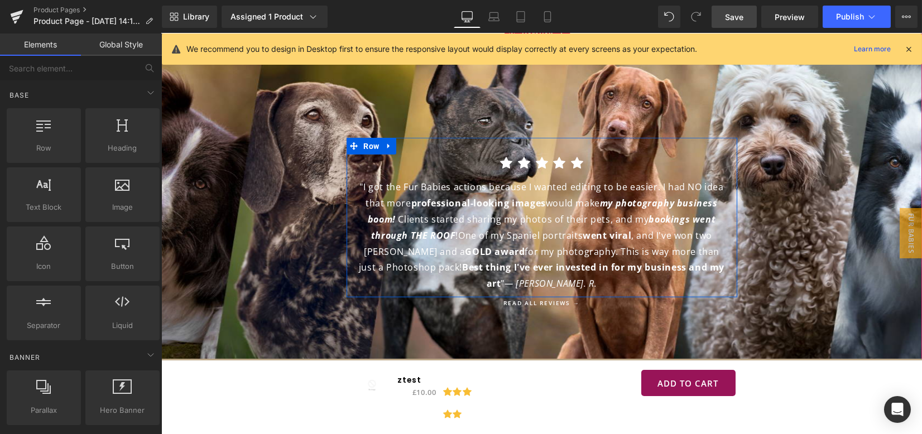
click at [385, 142] on icon at bounding box center [389, 146] width 8 height 8
click at [415, 142] on icon at bounding box center [418, 146] width 8 height 8
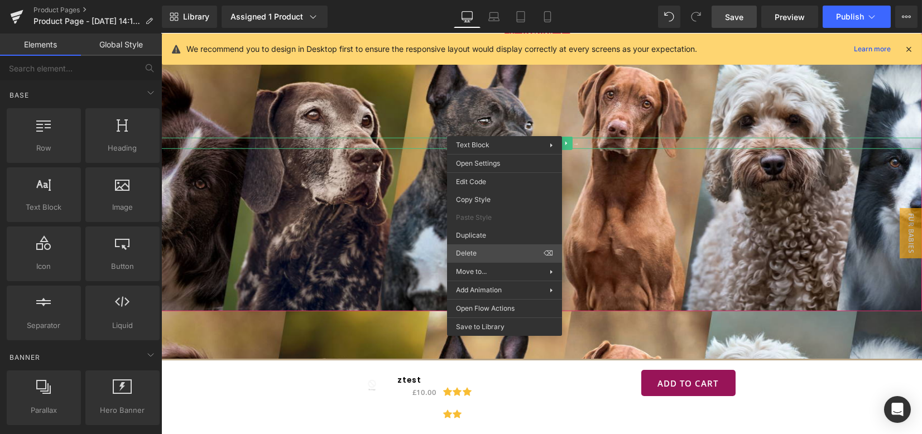
drag, startPoint x: 639, startPoint y: 286, endPoint x: 485, endPoint y: 243, distance: 160.5
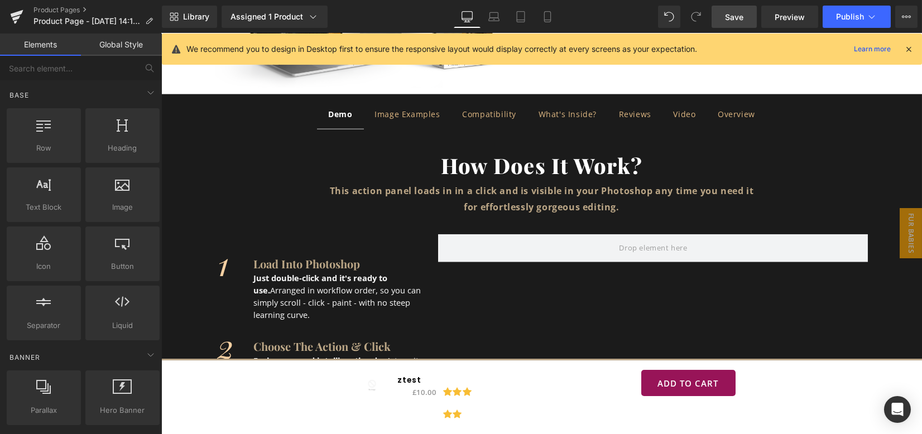
scroll to position [6892, 0]
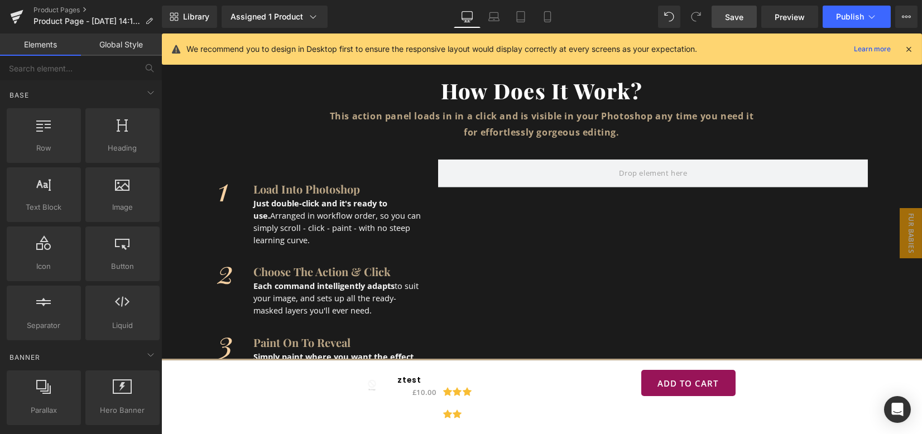
click at [494, 46] on div "Compatibility" at bounding box center [489, 39] width 54 height 14
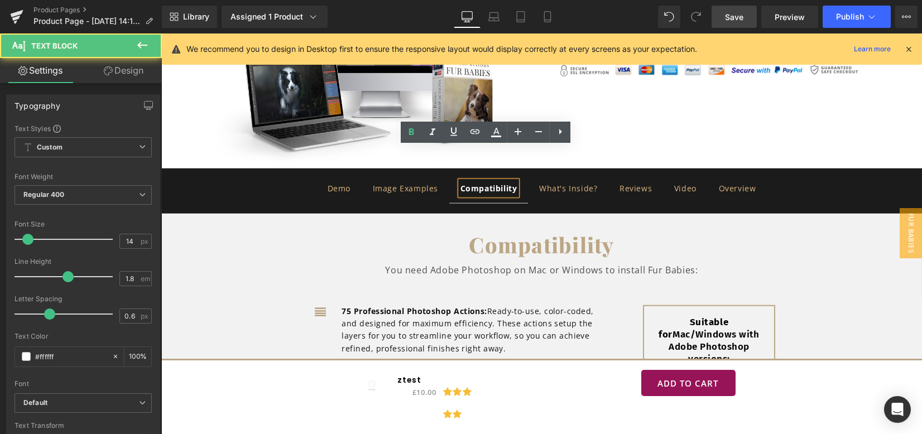
click at [566, 181] on div "What's Inside?" at bounding box center [568, 188] width 58 height 14
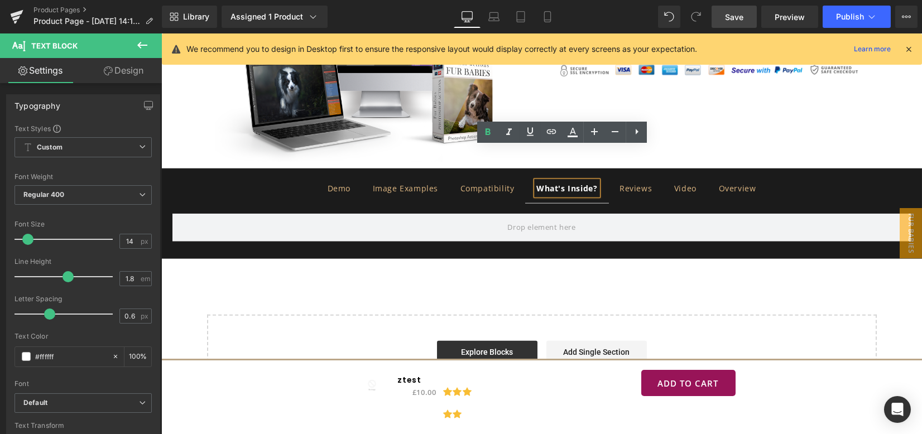
click at [620, 181] on div "Reviews" at bounding box center [636, 188] width 32 height 14
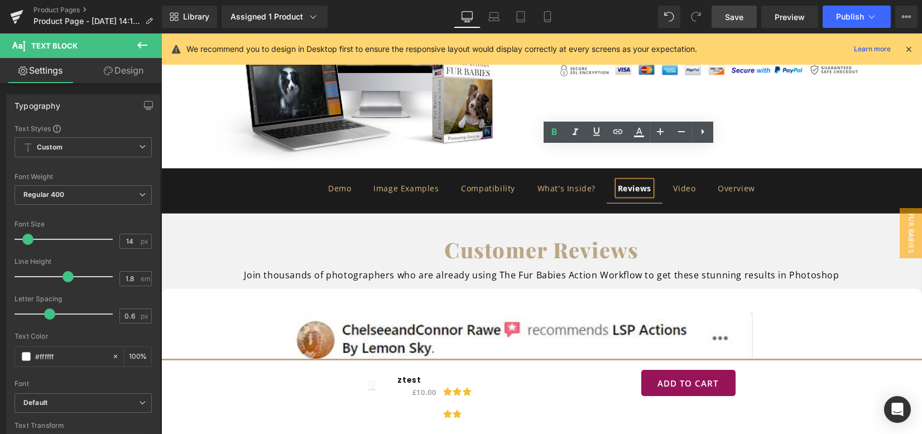
click at [677, 181] on div "Video" at bounding box center [684, 188] width 22 height 14
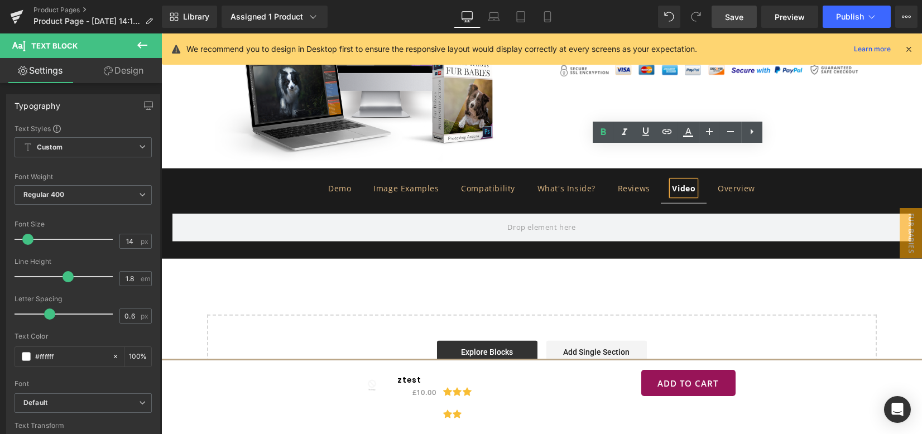
click at [733, 181] on div "Overview" at bounding box center [736, 188] width 37 height 14
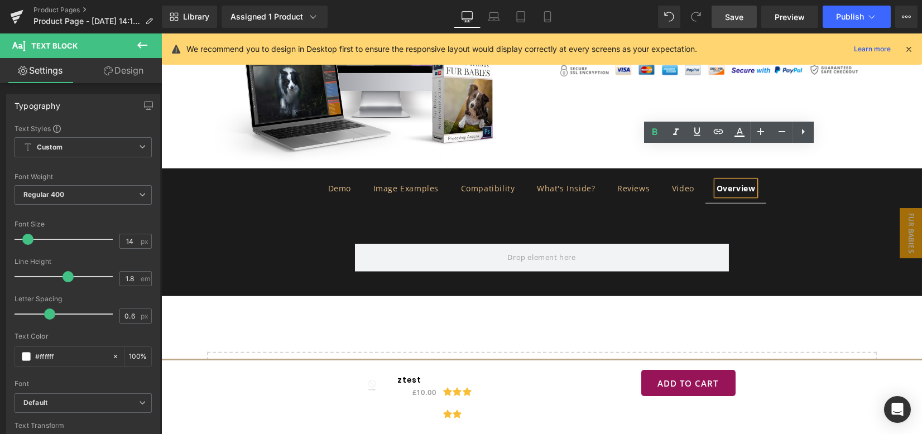
click at [530, 174] on span "What's Inside? Text Block" at bounding box center [566, 189] width 80 height 30
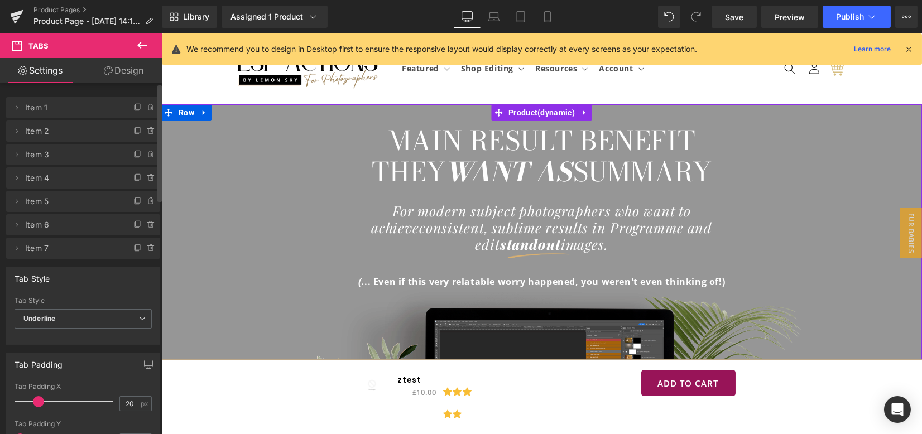
click at [147, 245] on icon at bounding box center [151, 248] width 9 height 9
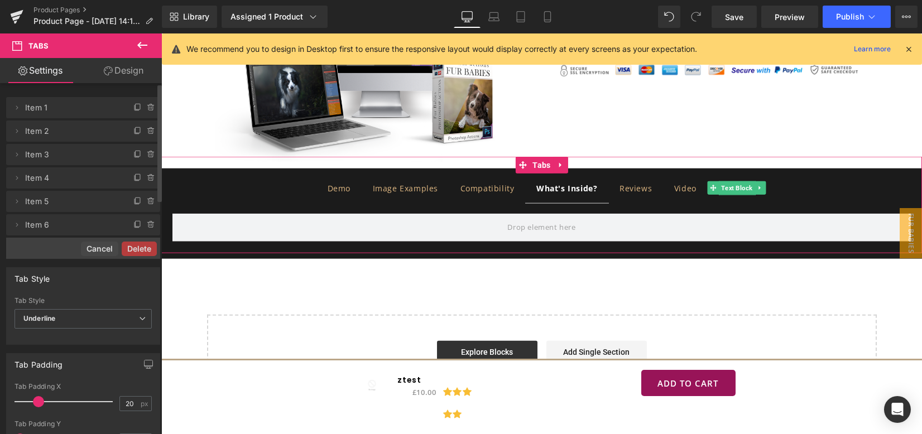
click at [146, 245] on button "Delete" at bounding box center [139, 249] width 35 height 15
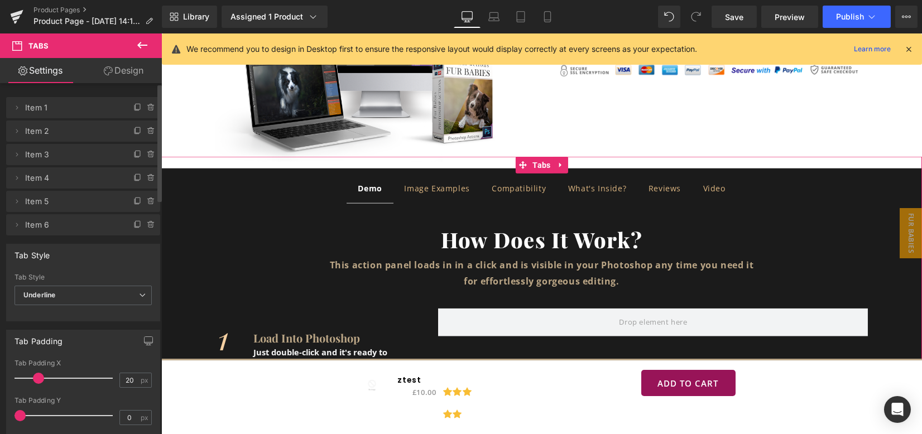
scroll to position [6743, 0]
click at [147, 226] on icon at bounding box center [151, 225] width 9 height 9
click at [146, 226] on button "Delete" at bounding box center [139, 225] width 35 height 15
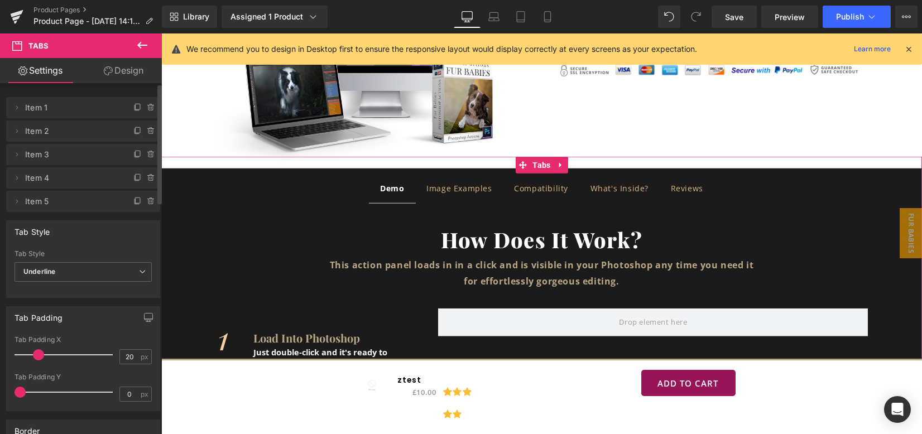
click at [148, 180] on icon at bounding box center [150, 178] width 4 height 5
click at [146, 180] on button "Delete" at bounding box center [139, 178] width 35 height 15
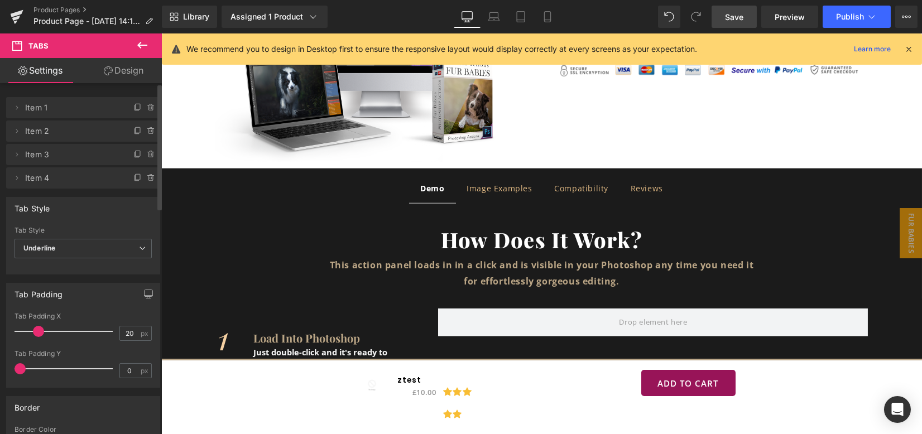
click at [734, 15] on span "Save" at bounding box center [734, 17] width 18 height 12
